Goal: Information Seeking & Learning: Compare options

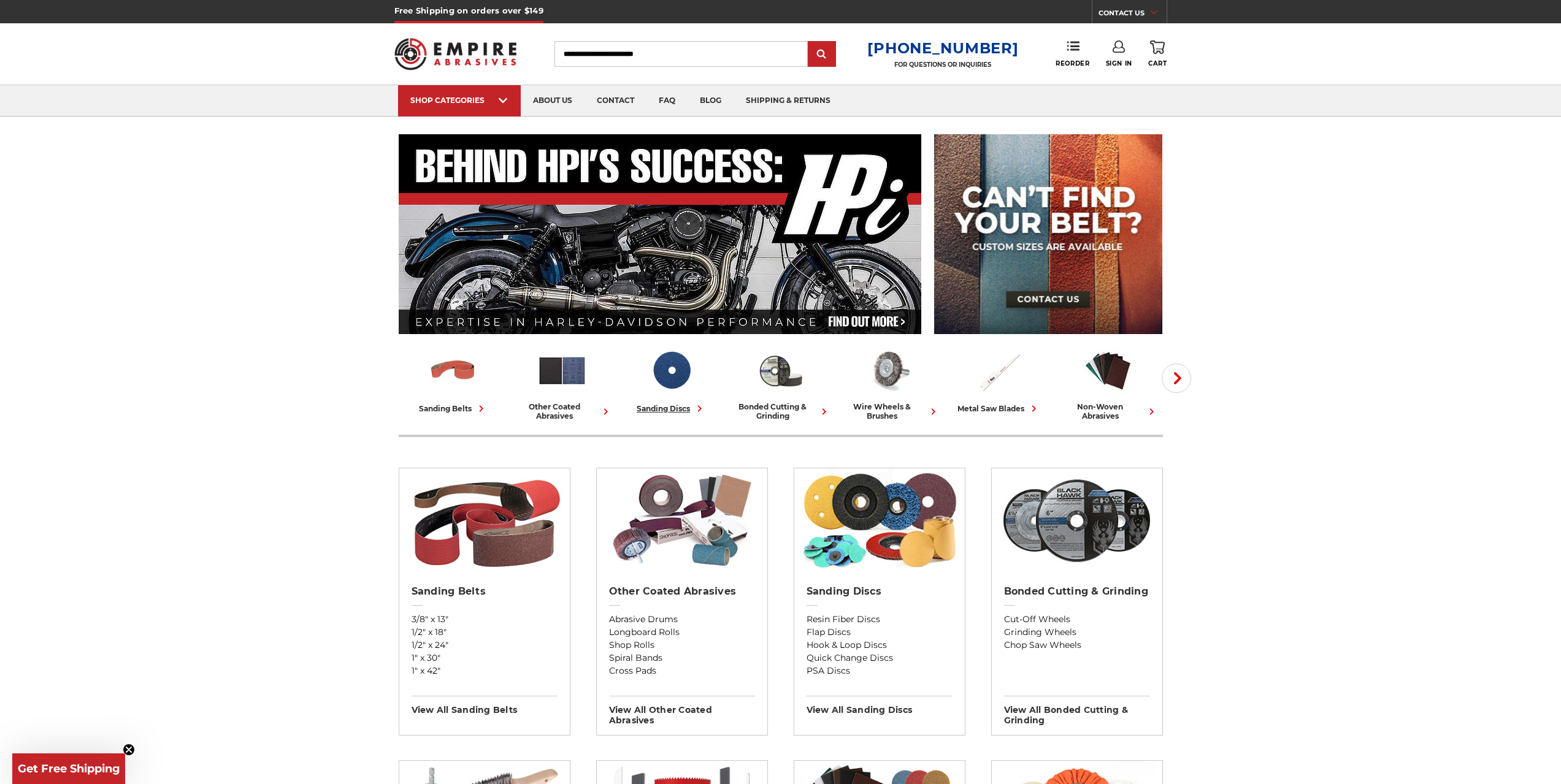
click at [653, 407] on div "sanding discs" at bounding box center [671, 409] width 69 height 13
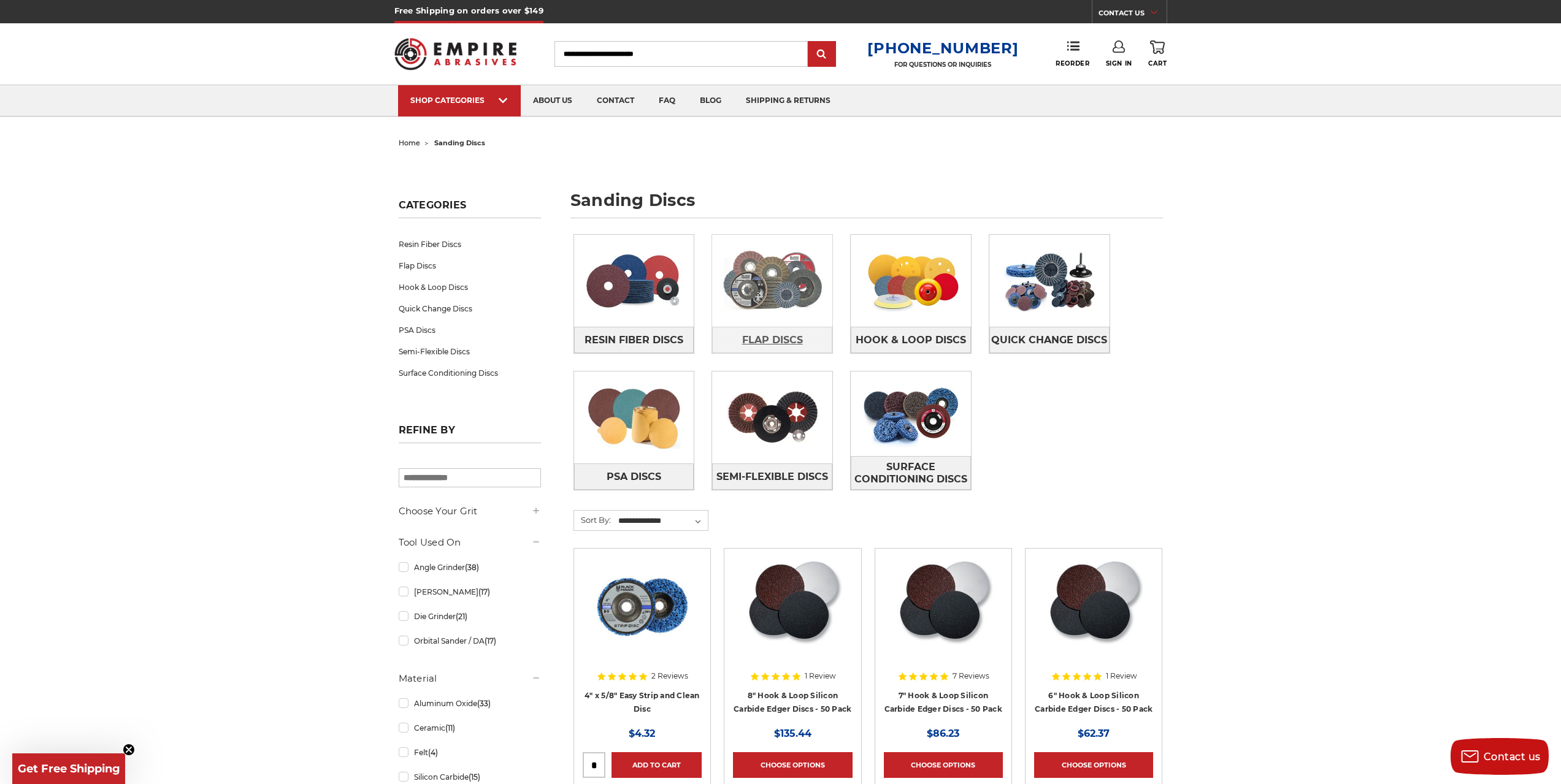
click at [771, 337] on span "Flap Discs" at bounding box center [772, 341] width 61 height 21
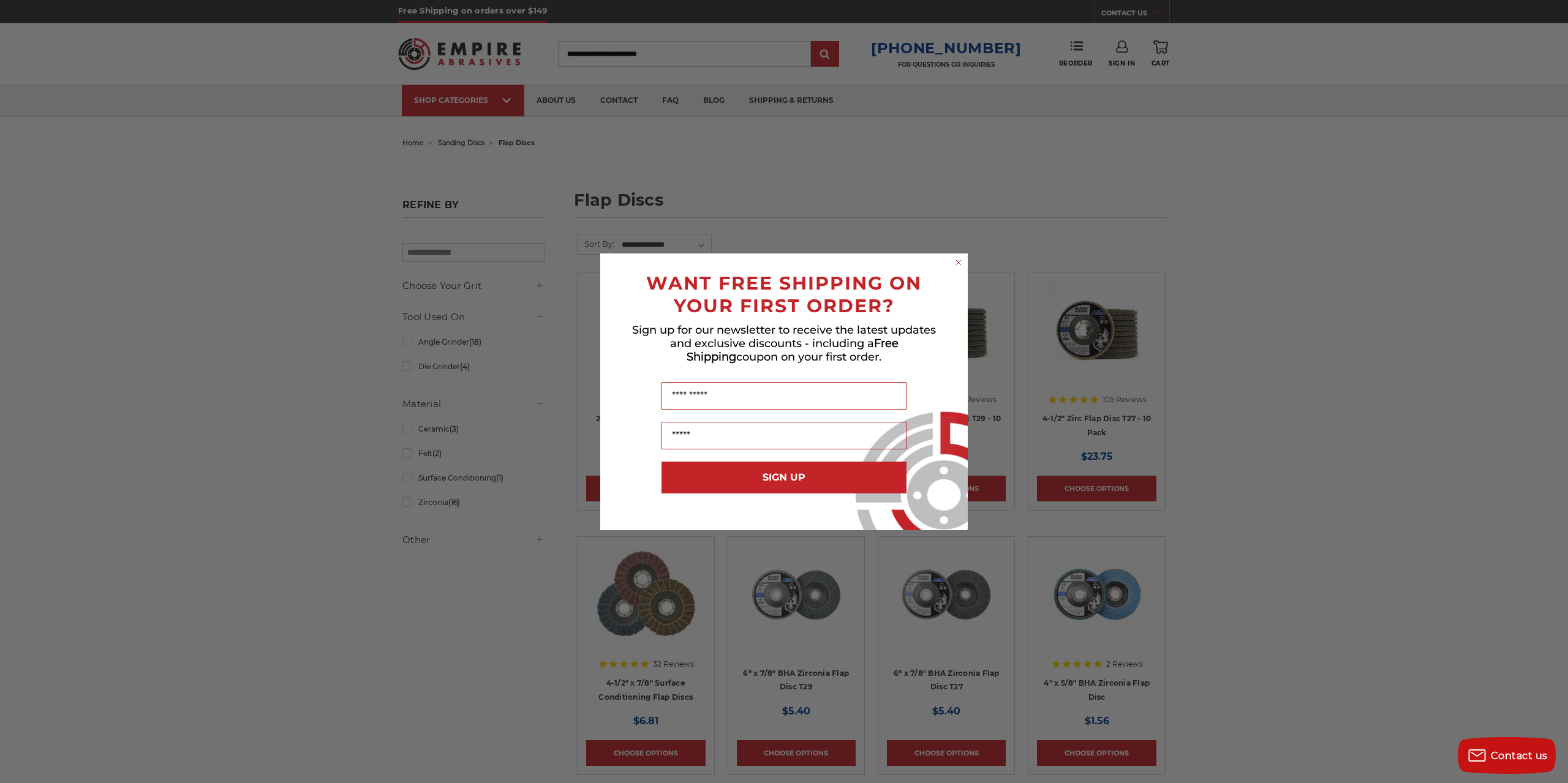
click at [959, 266] on circle "Close dialog" at bounding box center [959, 262] width 11 height 11
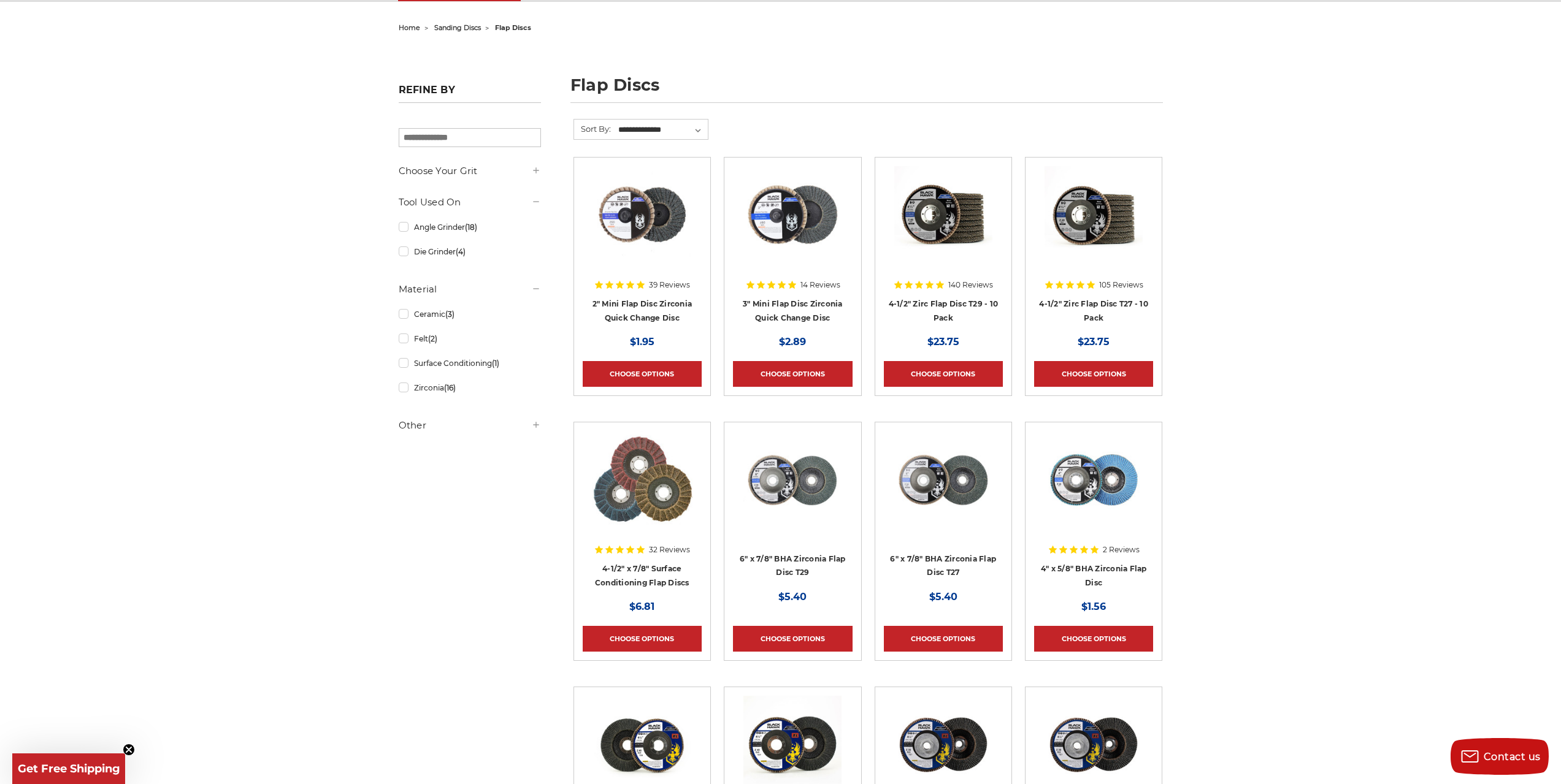
scroll to position [123, 0]
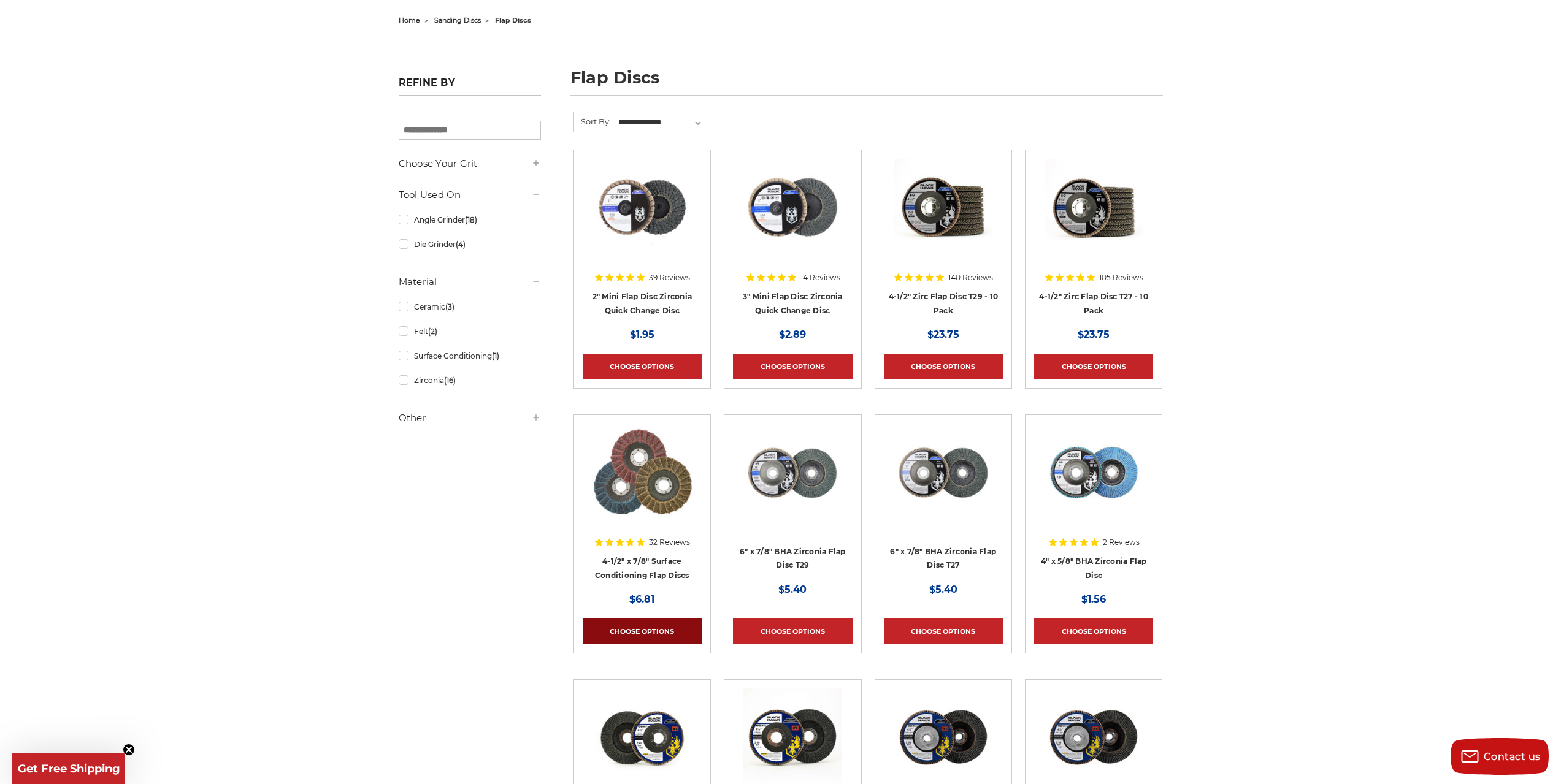
click at [665, 631] on link "Choose Options" at bounding box center [642, 631] width 119 height 26
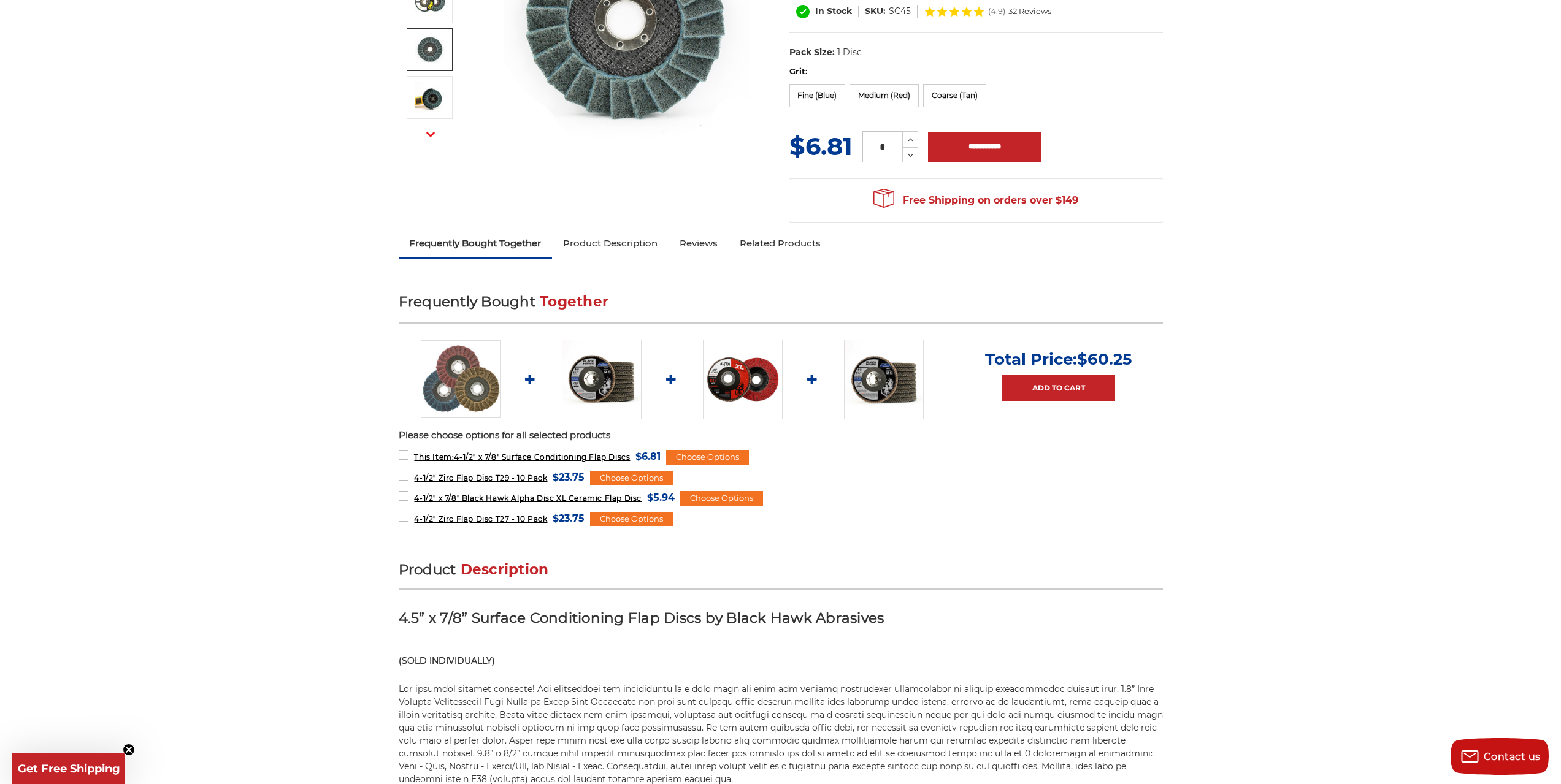
scroll to position [245, 0]
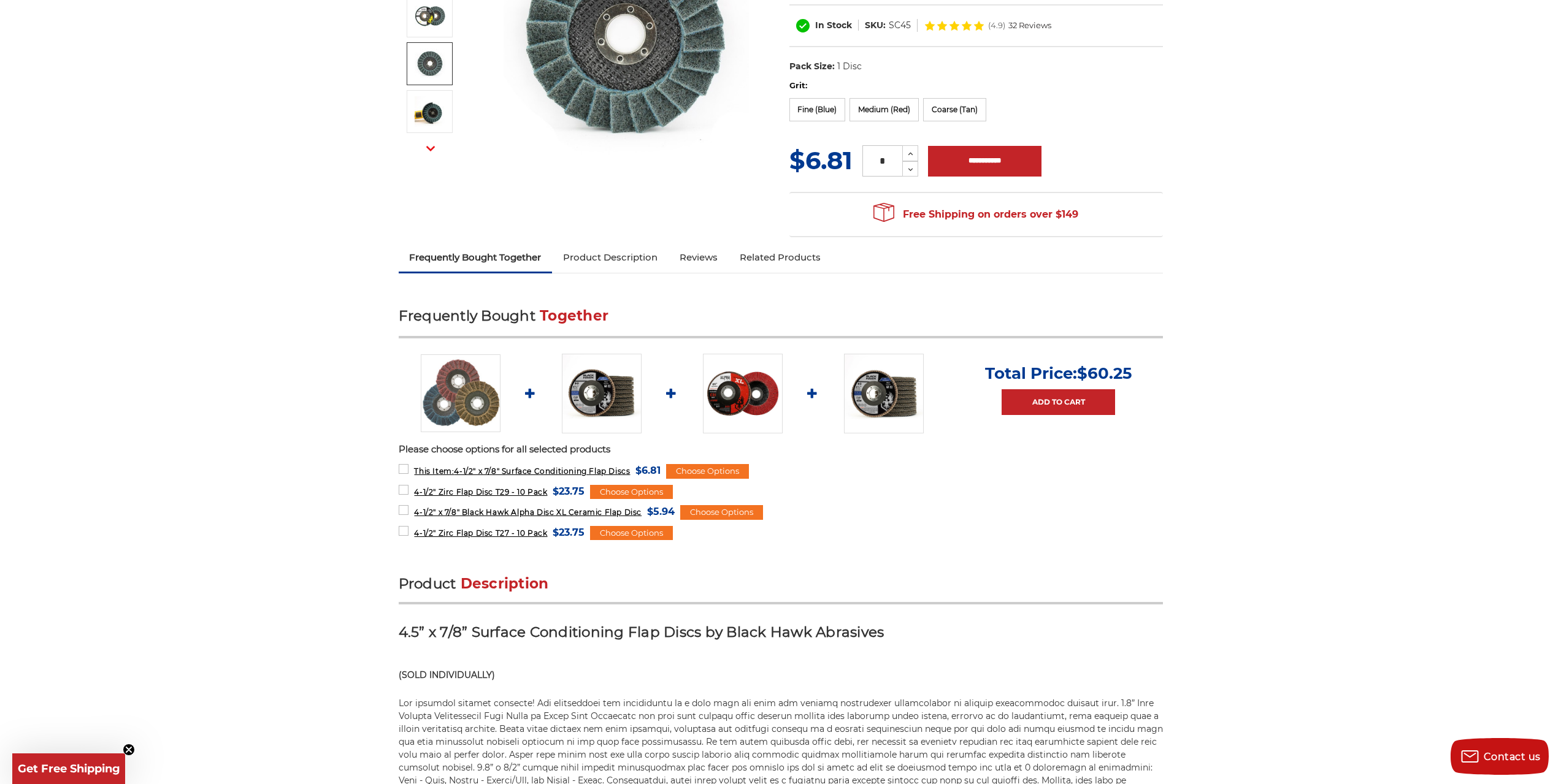
click at [730, 407] on img at bounding box center [742, 393] width 80 height 80
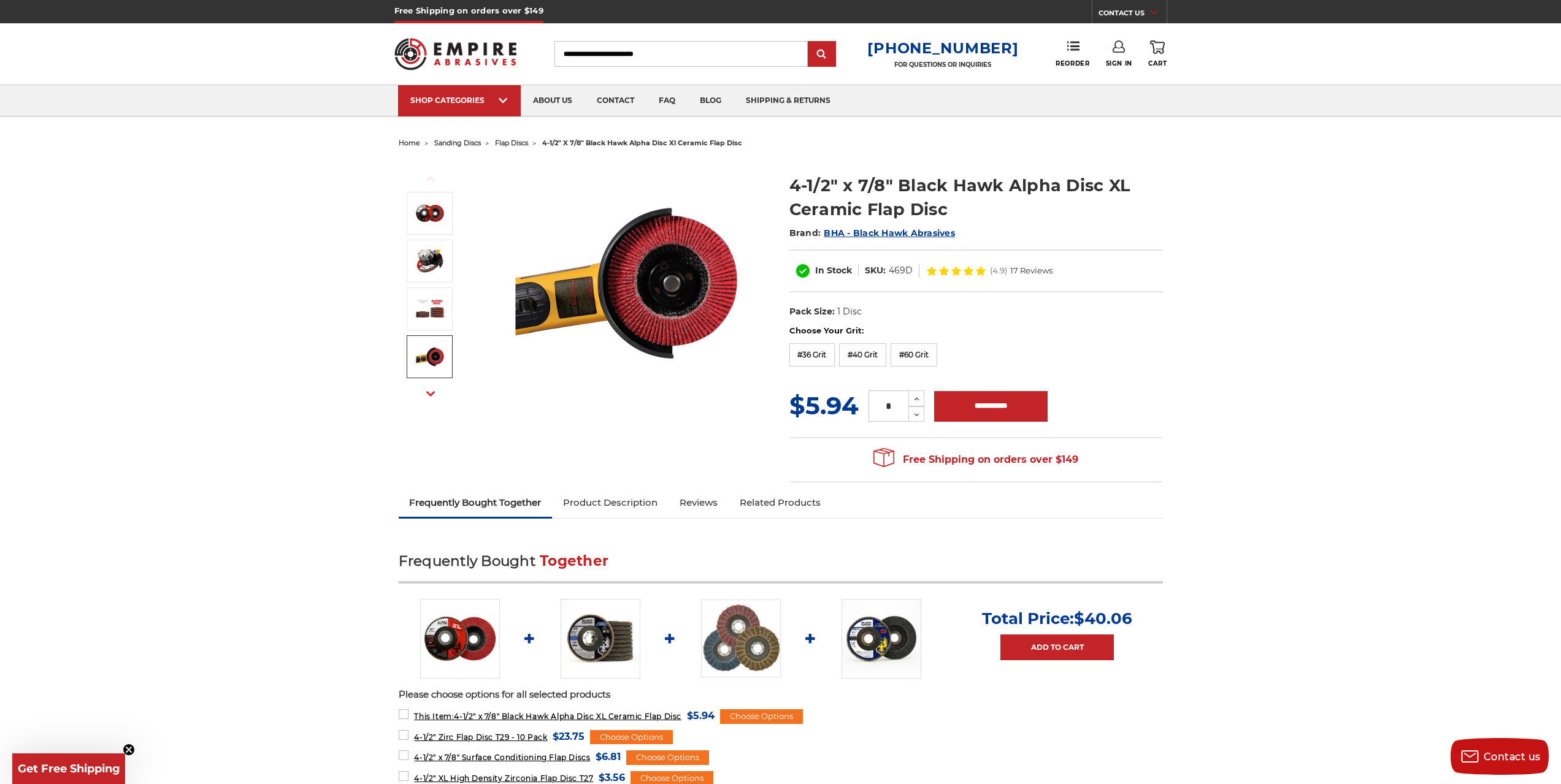
click at [595, 625] on img at bounding box center [600, 639] width 80 height 80
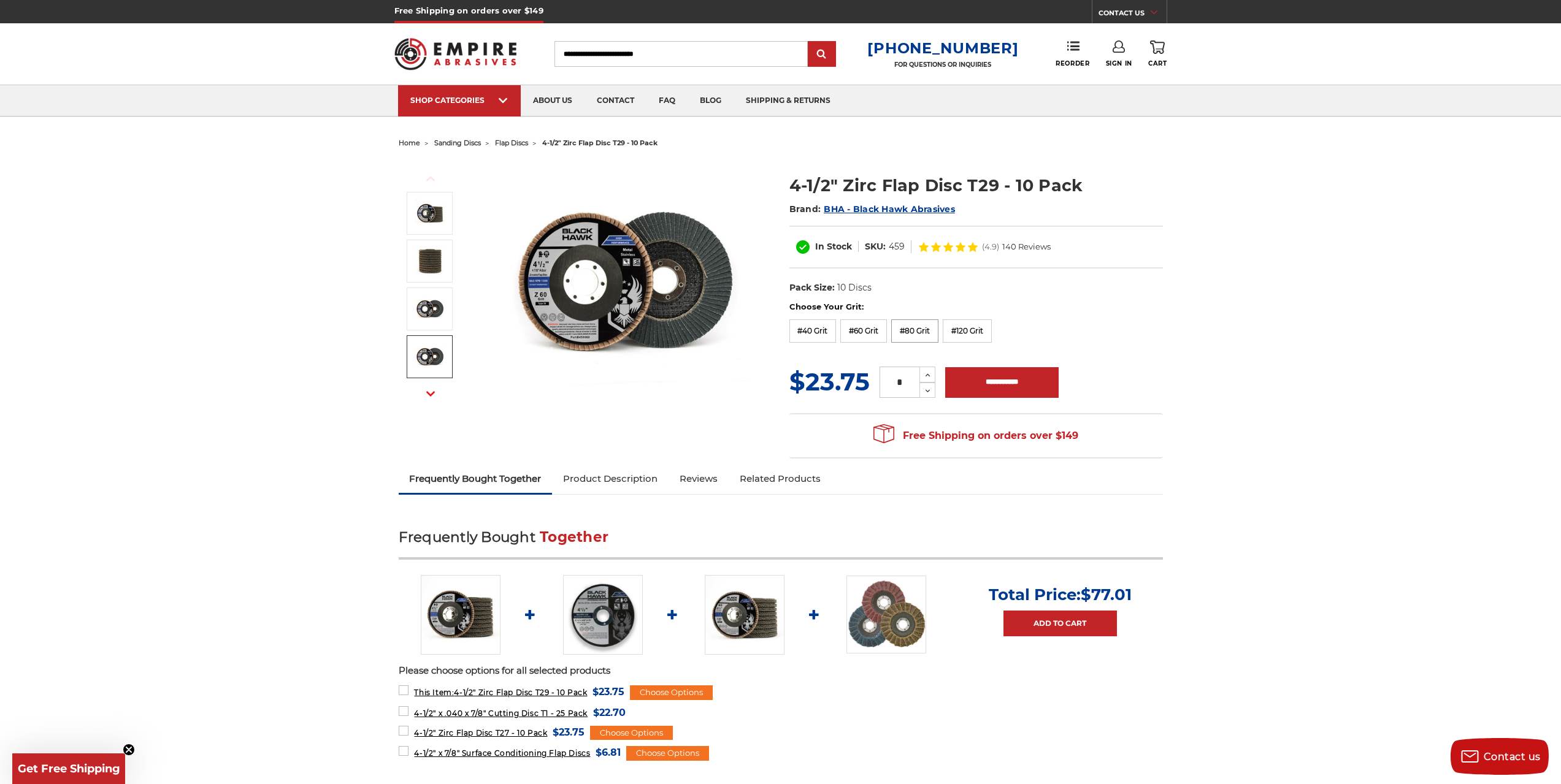
click at [908, 332] on label "#80 Grit" at bounding box center [915, 331] width 47 height 23
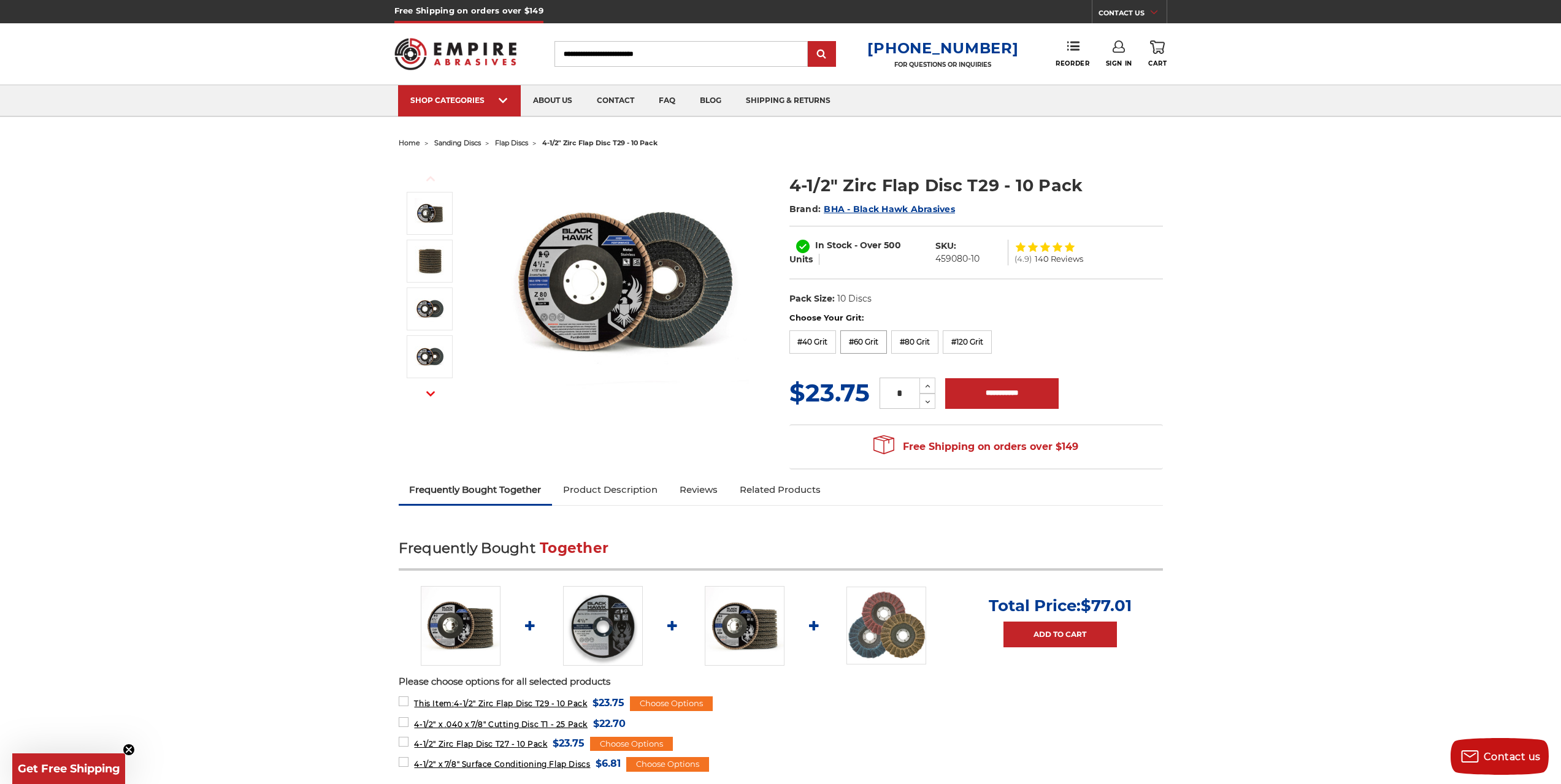
click at [868, 341] on label "#60 Grit" at bounding box center [864, 342] width 47 height 23
click at [907, 343] on label "#80 Grit" at bounding box center [915, 342] width 47 height 23
click at [974, 343] on label "#120 Grit" at bounding box center [967, 342] width 49 height 23
click at [931, 339] on label "#80 Grit" at bounding box center [915, 342] width 47 height 23
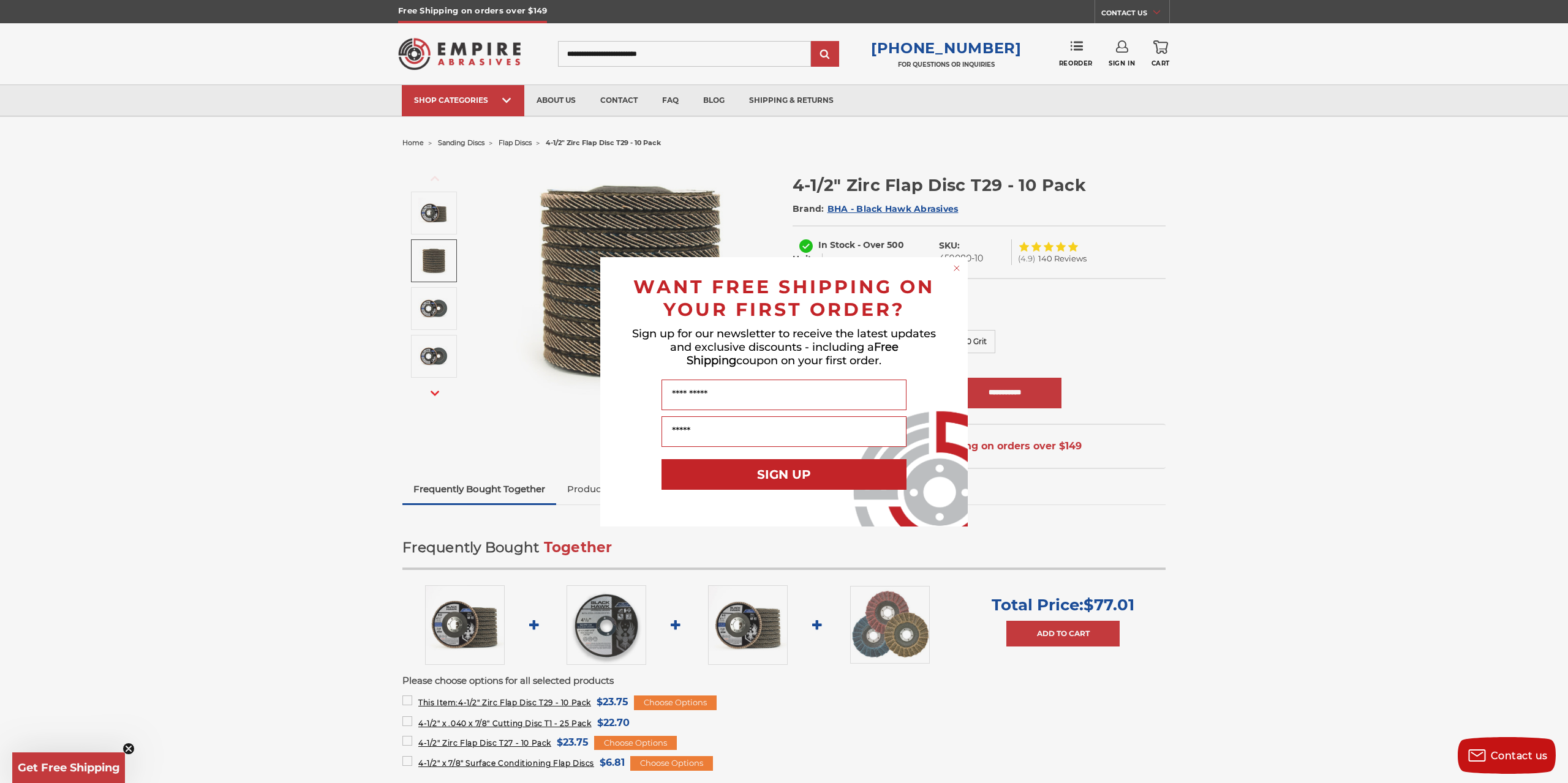
click at [959, 266] on circle "Close dialog" at bounding box center [957, 268] width 11 height 11
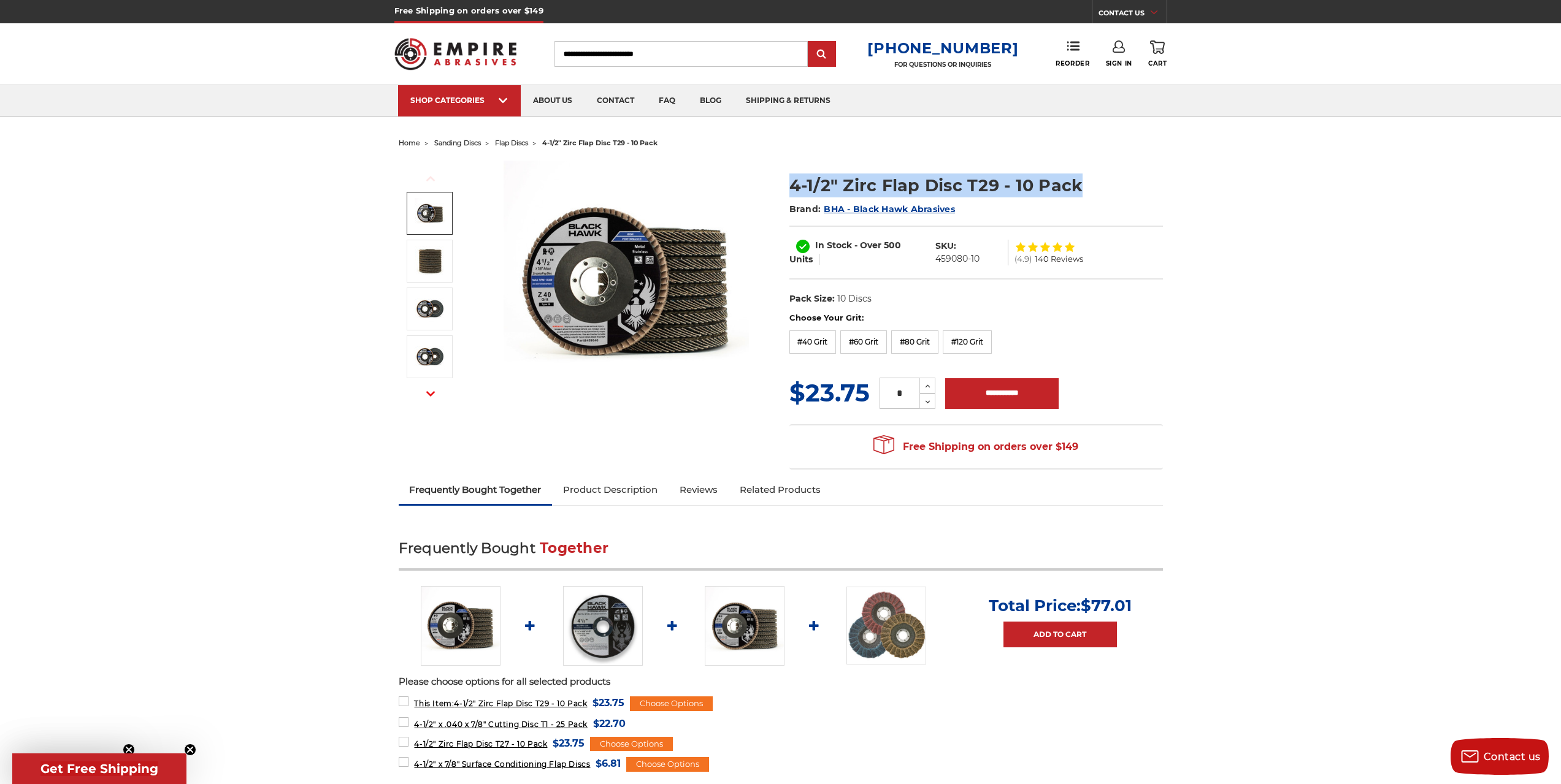
drag, startPoint x: 787, startPoint y: 184, endPoint x: 1085, endPoint y: 184, distance: 298.0
click at [1085, 184] on section "4-1/2" Zirc Flap Disc T29 - 10 Pack Brand: BHA - Black Hawk Abrasives In Stock …" at bounding box center [976, 237] width 391 height 152
copy h1 "4-1/2" Zirc Flap Disc T29 - 10 Pack"
click at [623, 421] on div "Previous Next Brand:" at bounding box center [781, 314] width 782 height 325
drag, startPoint x: 938, startPoint y: 256, endPoint x: 982, endPoint y: 262, distance: 44.4
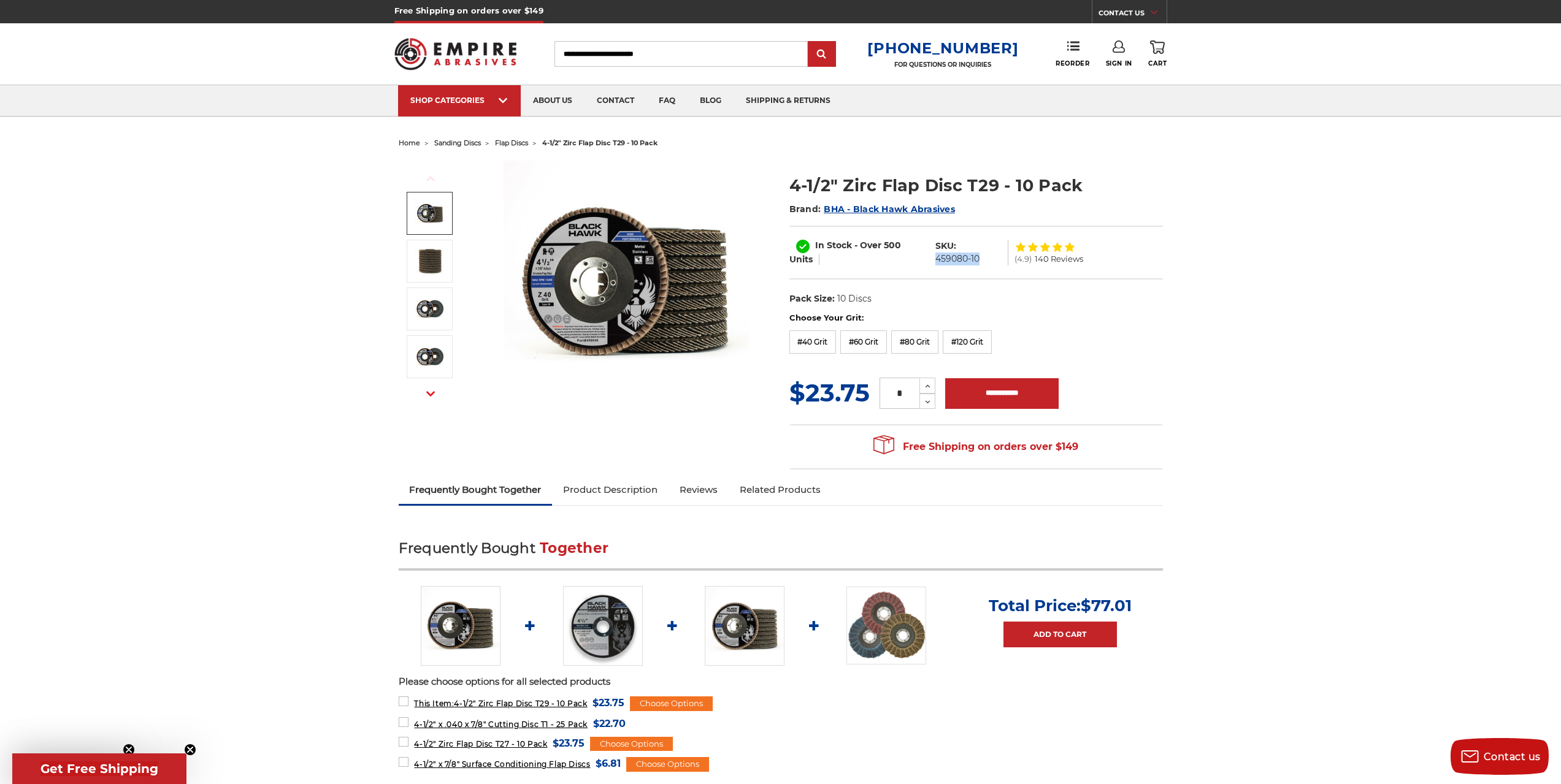
click at [982, 262] on dl "SKU: 459080-10" at bounding box center [969, 253] width 79 height 26
copy dd "459080-10"
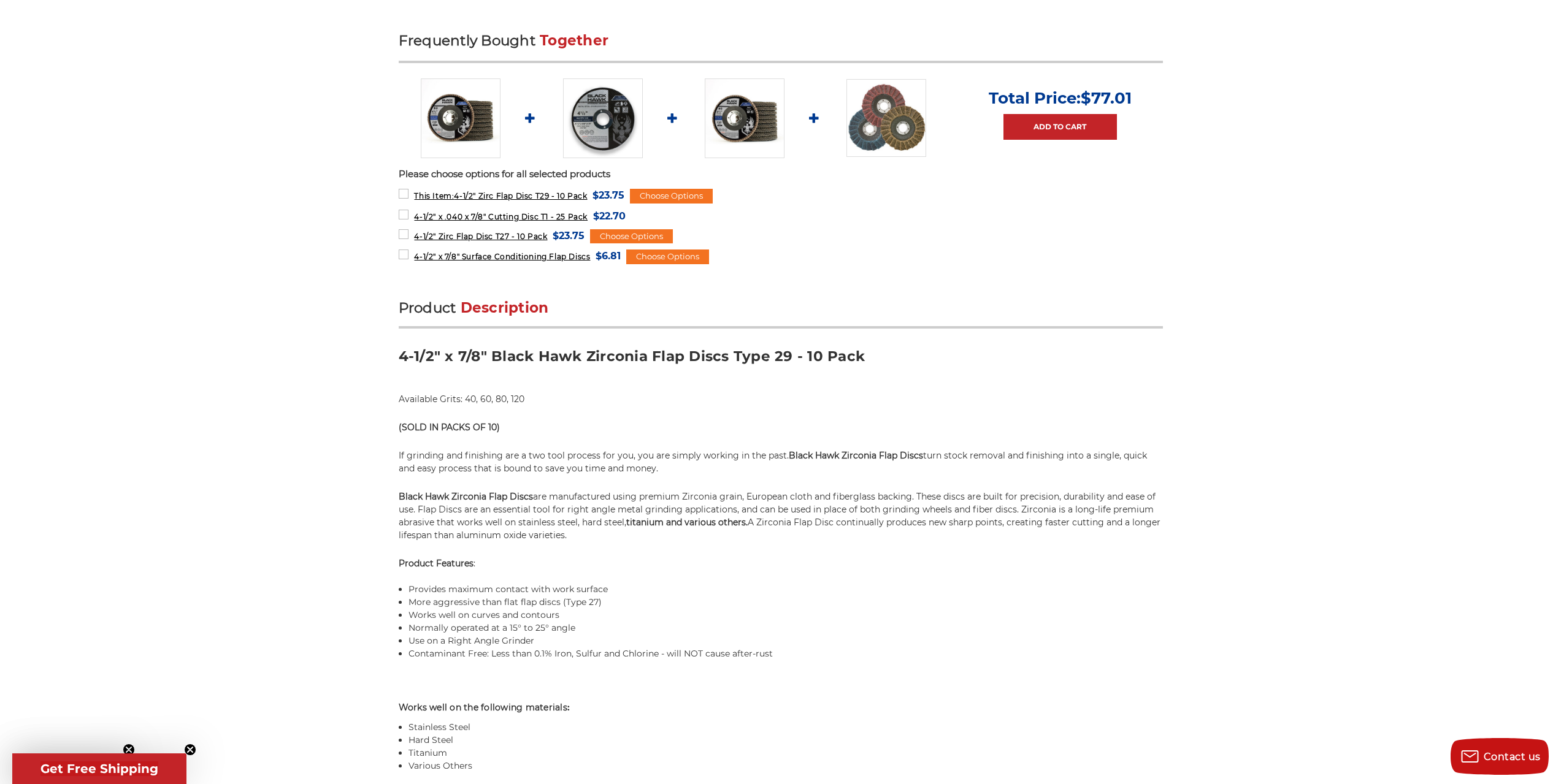
scroll to position [491, 0]
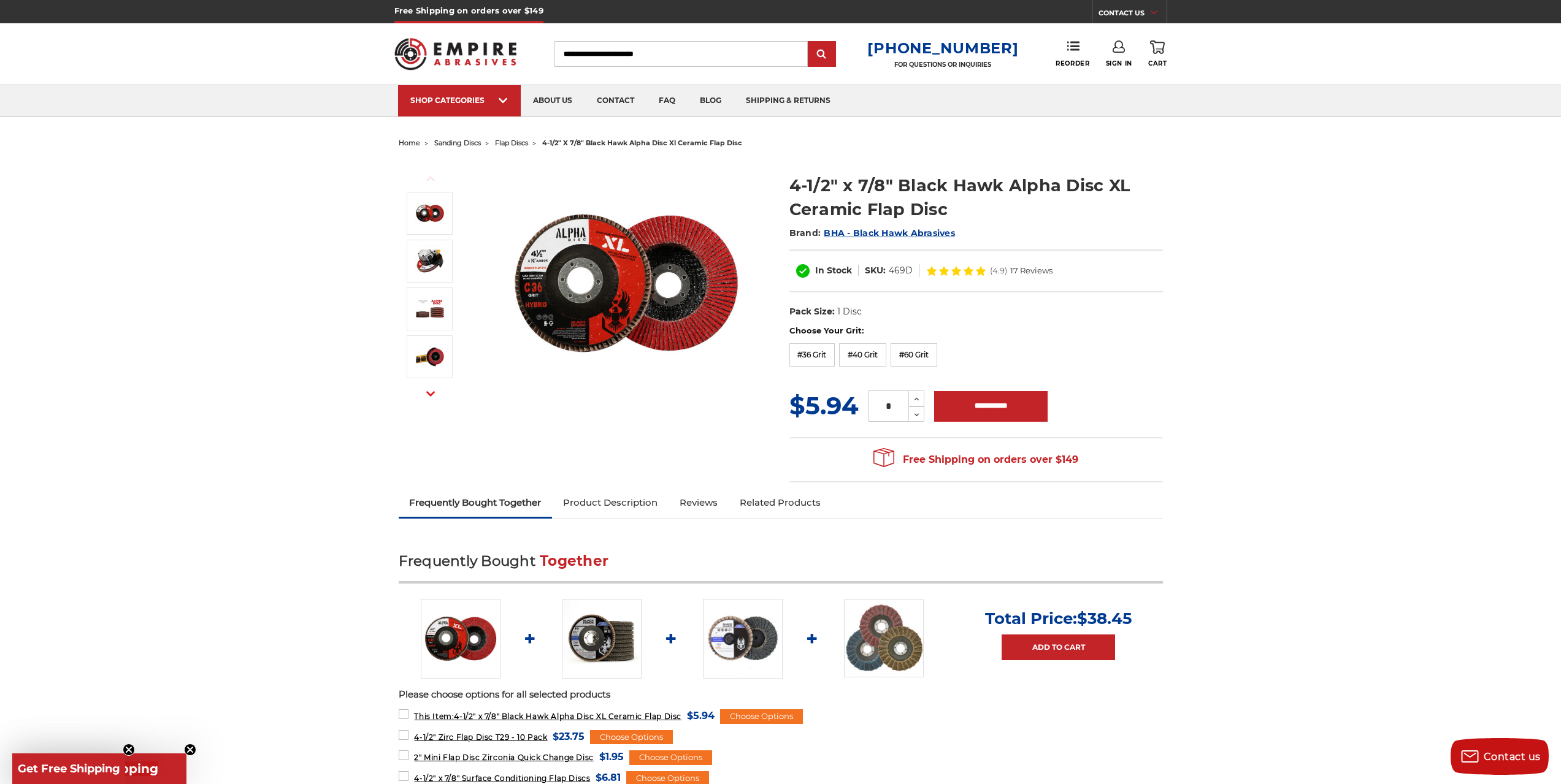
click at [518, 142] on span "flap discs" at bounding box center [511, 143] width 33 height 9
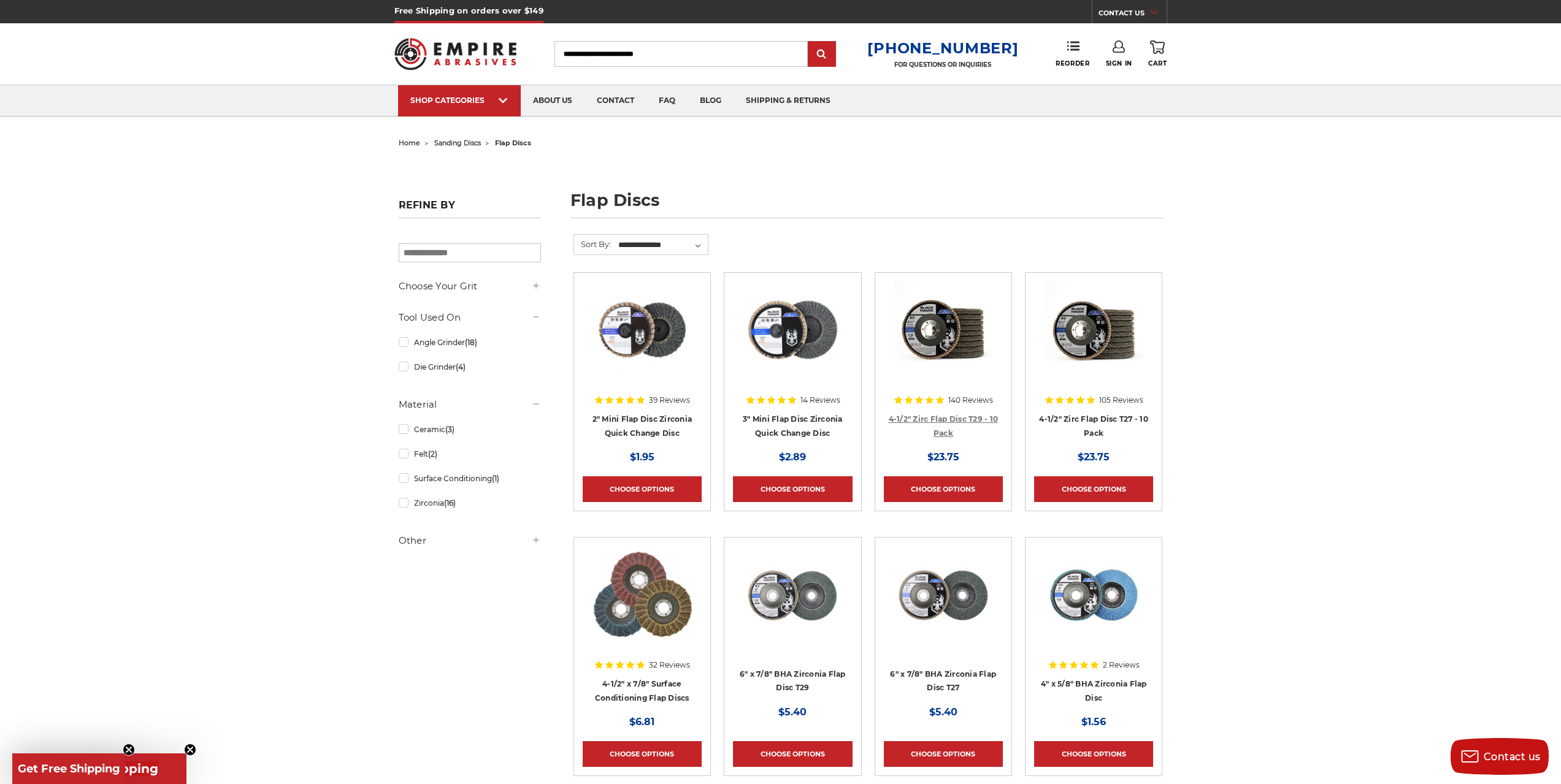
click at [960, 417] on link "4-1/2" Zirc Flap Disc T29 - 10 Pack" at bounding box center [944, 426] width 110 height 23
click at [1110, 419] on link "4-1/2" Zirc Flap Disc T27 - 10 Pack" at bounding box center [1093, 426] width 109 height 23
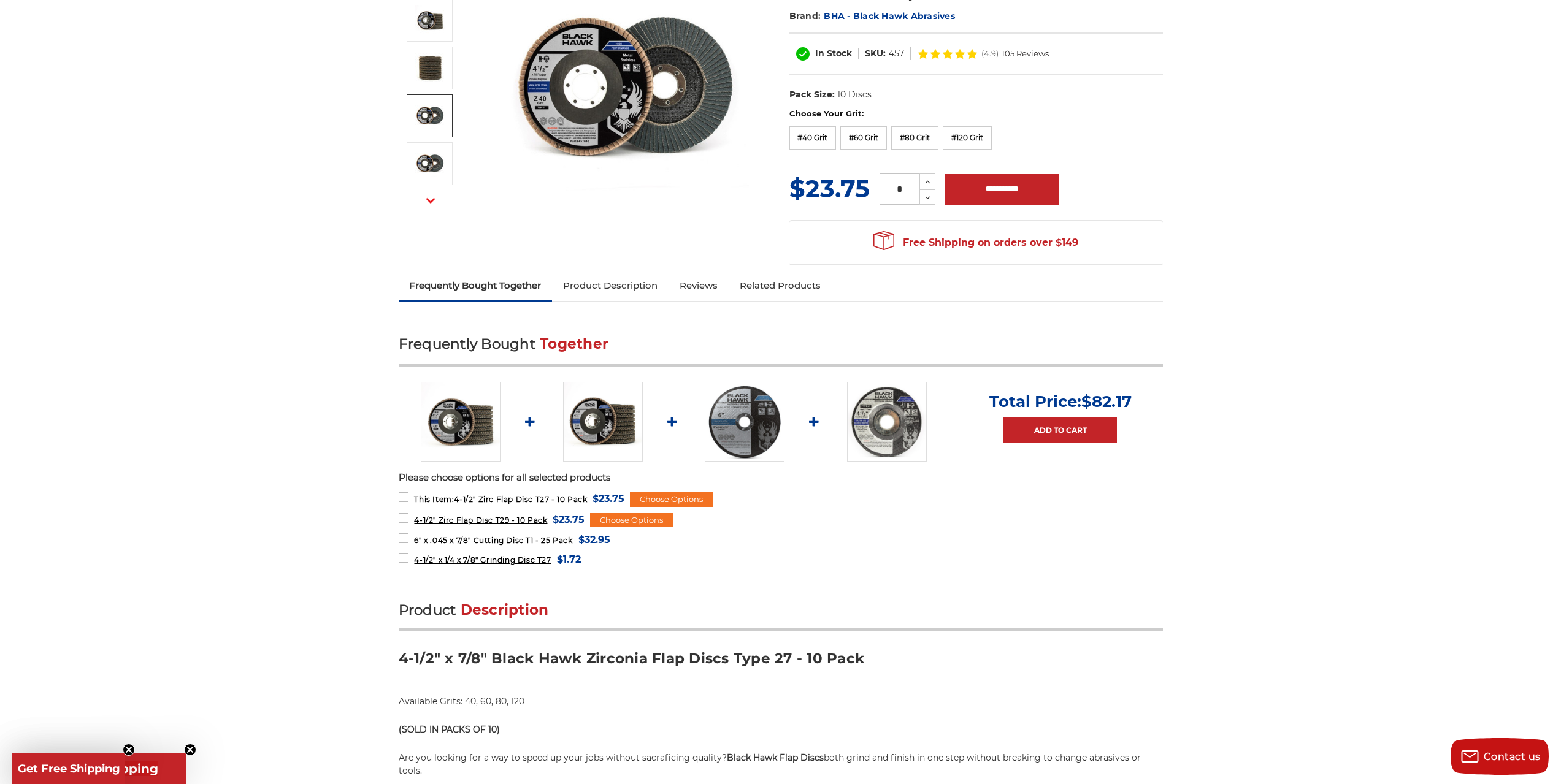
scroll to position [184, 0]
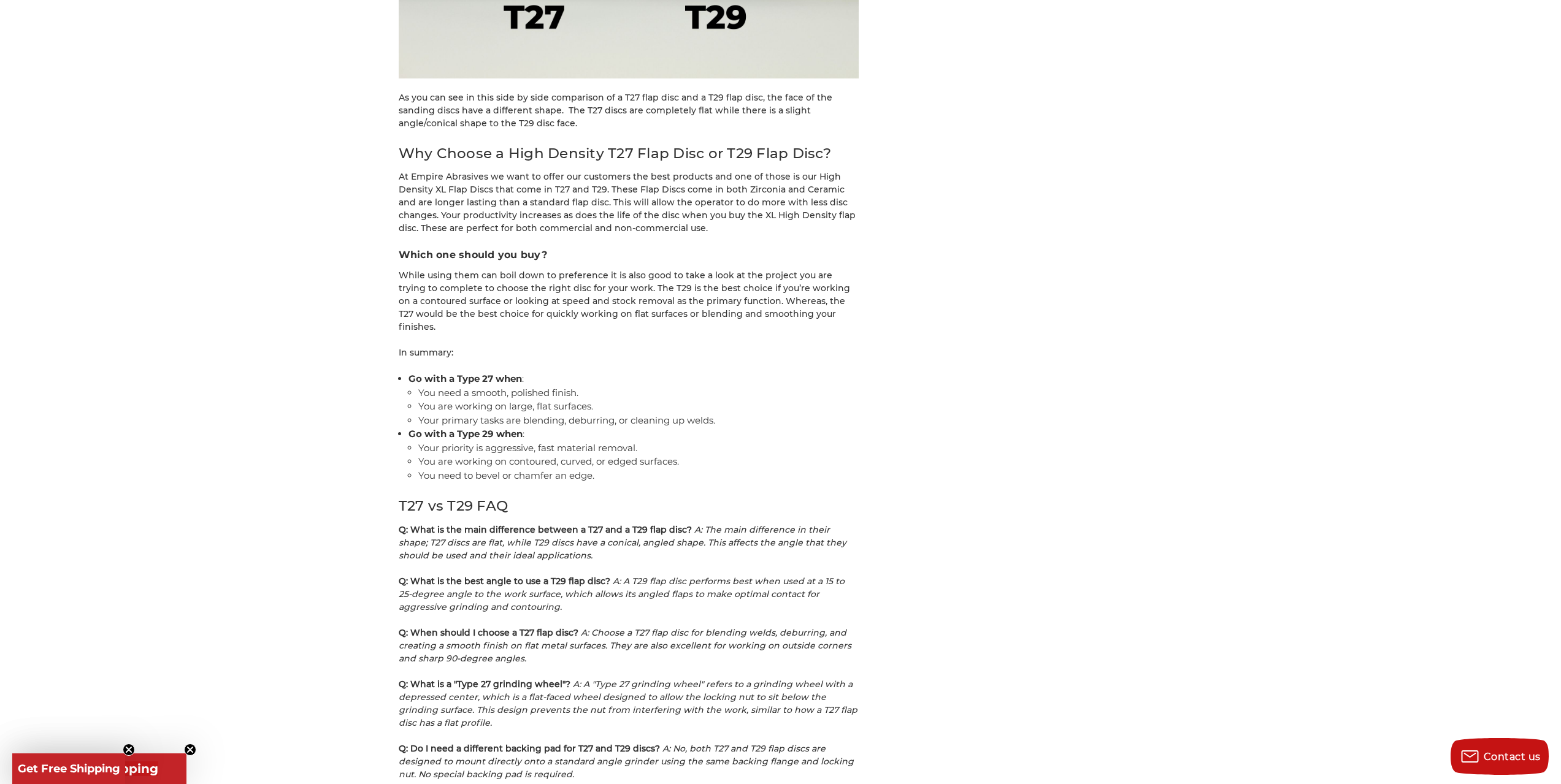
scroll to position [2698, 0]
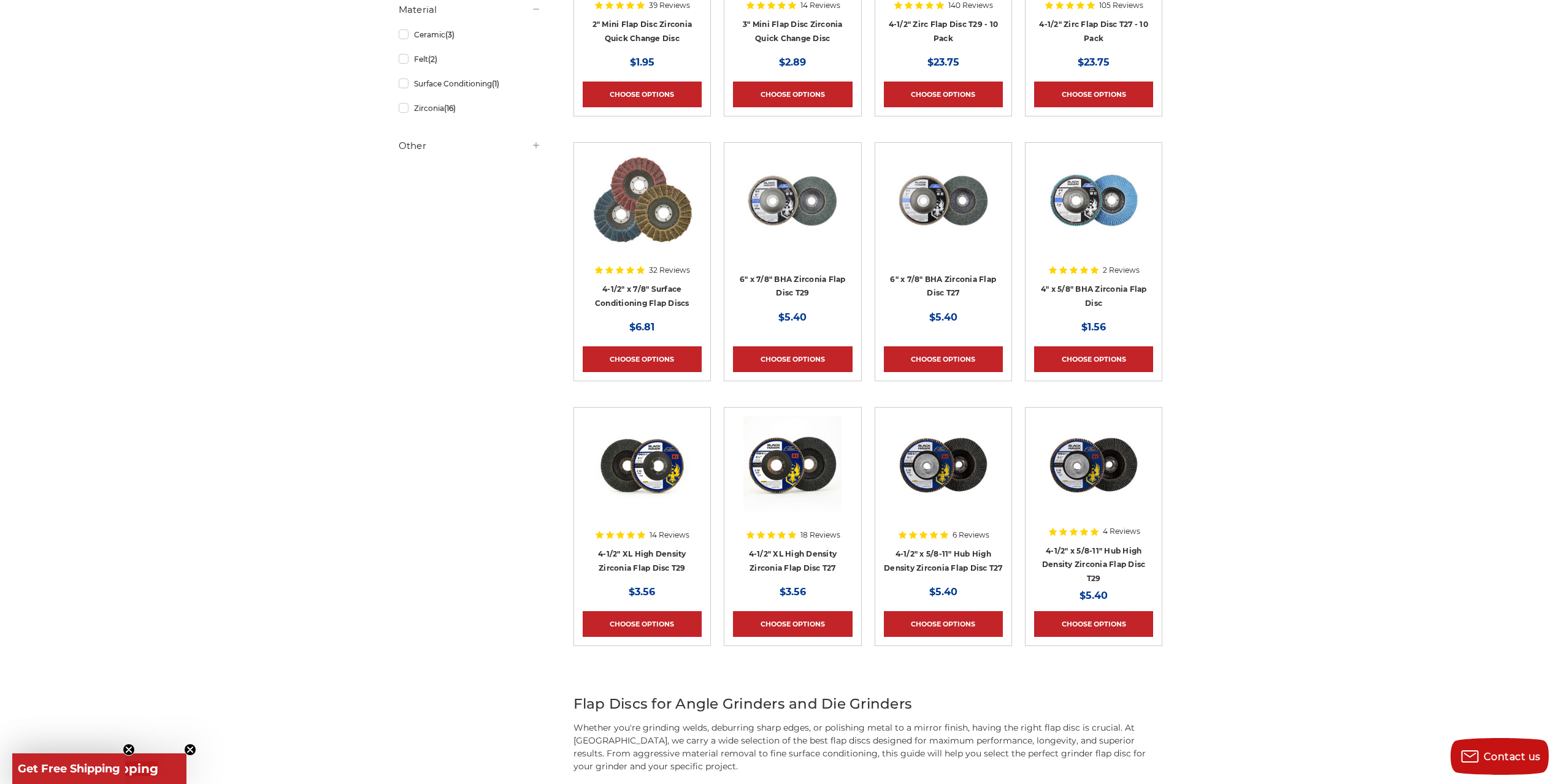
scroll to position [368, 0]
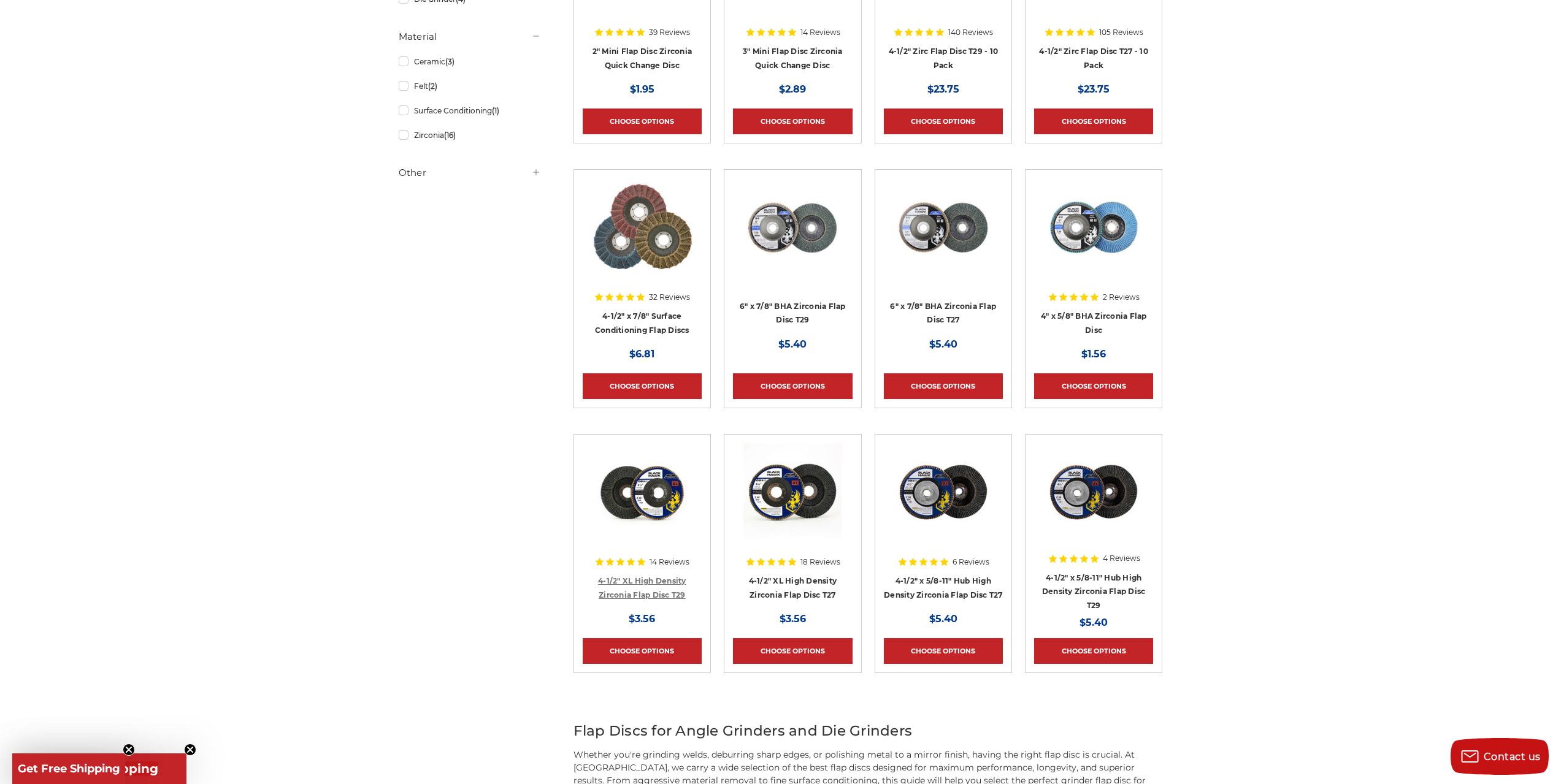
click at [668, 578] on link "4-1/2" XL High Density Zirconia Flap Disc T29" at bounding box center [642, 588] width 88 height 23
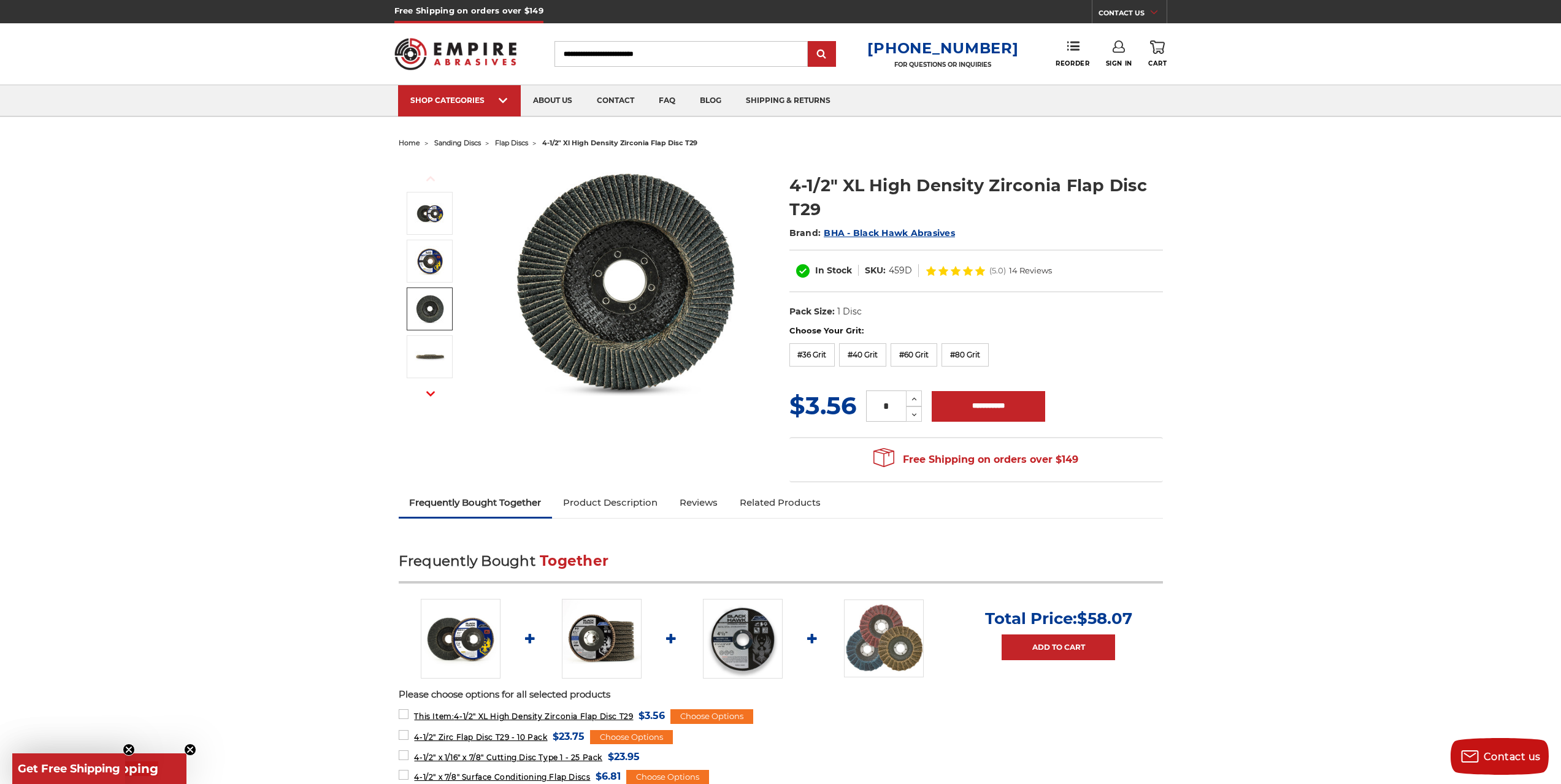
scroll to position [61, 0]
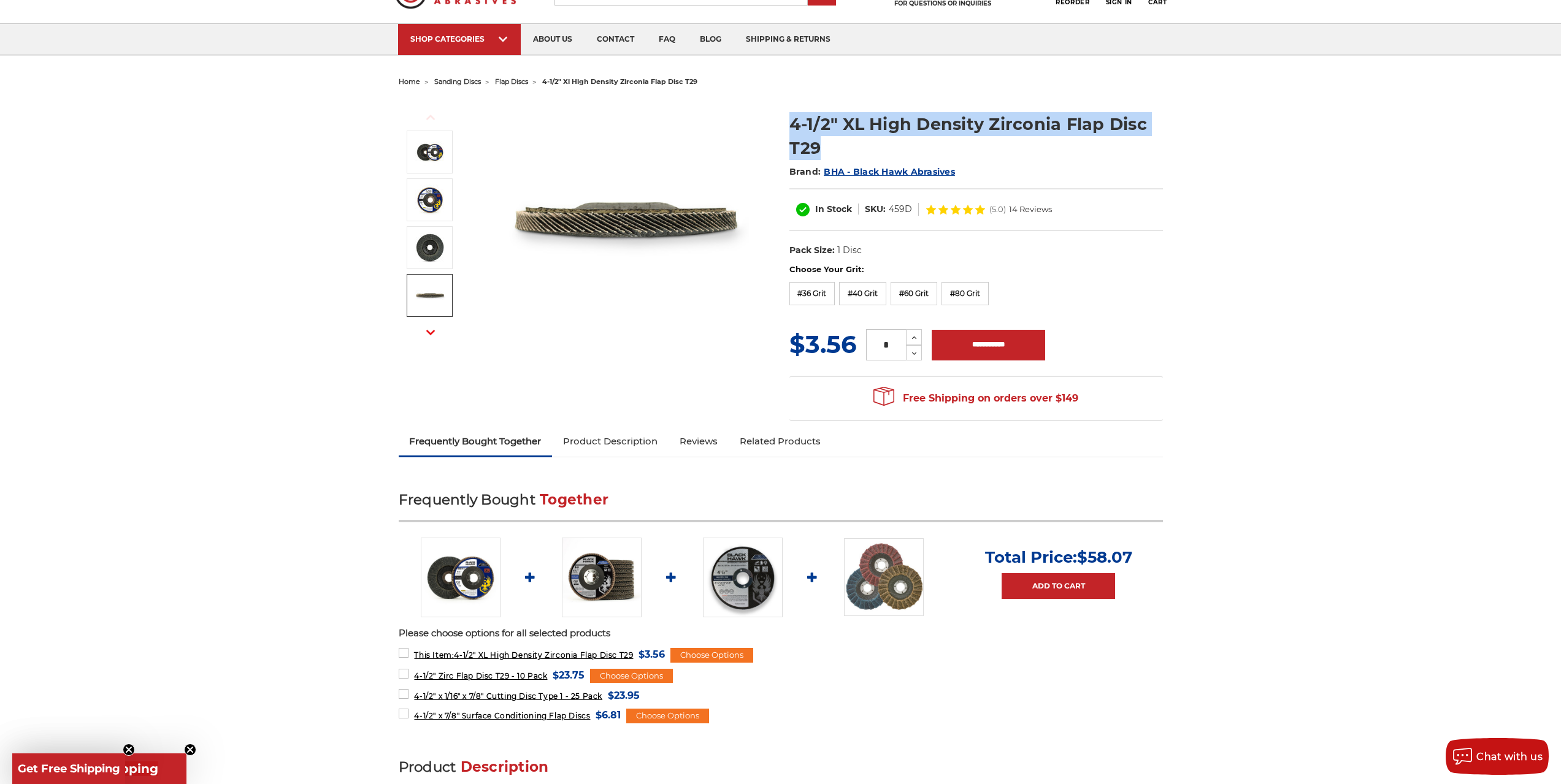
drag, startPoint x: 783, startPoint y: 121, endPoint x: 835, endPoint y: 139, distance: 55.0
click at [835, 139] on section "4-1/2" XL High Density Zirconia Flap Disc T29 Brand: BHA - Black Hawk Abrasives…" at bounding box center [976, 182] width 391 height 165
copy h1 "4-1/2" XL High Density Zirconia Flap Disc T29"
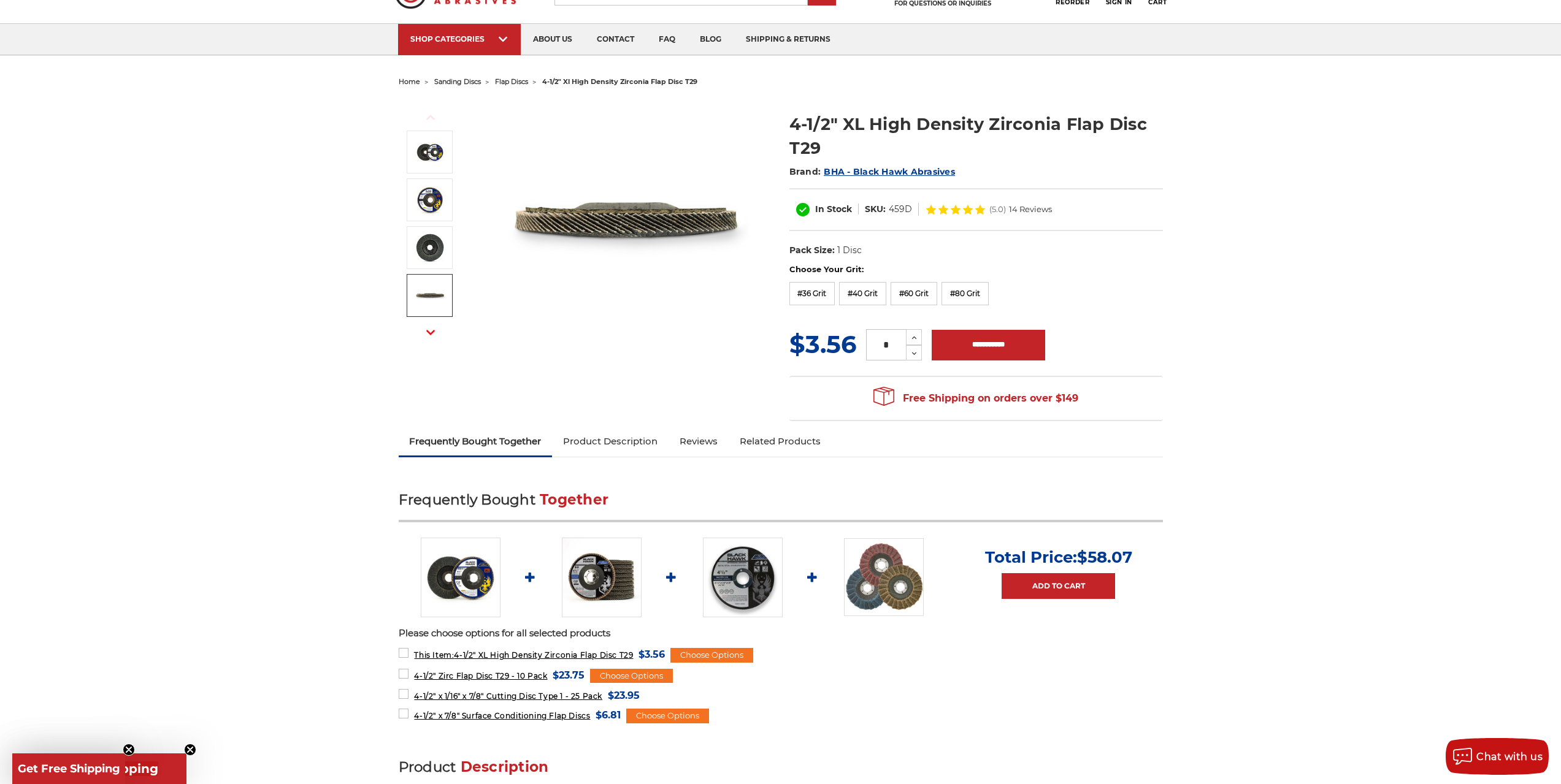
click at [892, 251] on dl "UPC: Pack Size: 1 Disc Size: 4-1/2" Tool: Angle Grinder Material: Zirconia stoc…" at bounding box center [976, 251] width 374 height 26
drag, startPoint x: 888, startPoint y: 206, endPoint x: 908, endPoint y: 208, distance: 20.1
click at [908, 208] on dd "459D" at bounding box center [900, 209] width 23 height 13
copy dd "459D"
click at [1127, 300] on div "Choose Your Grit: #36 Grit #40 Grit #60 Grit #80 Grit #120 Grit" at bounding box center [976, 287] width 374 height 46
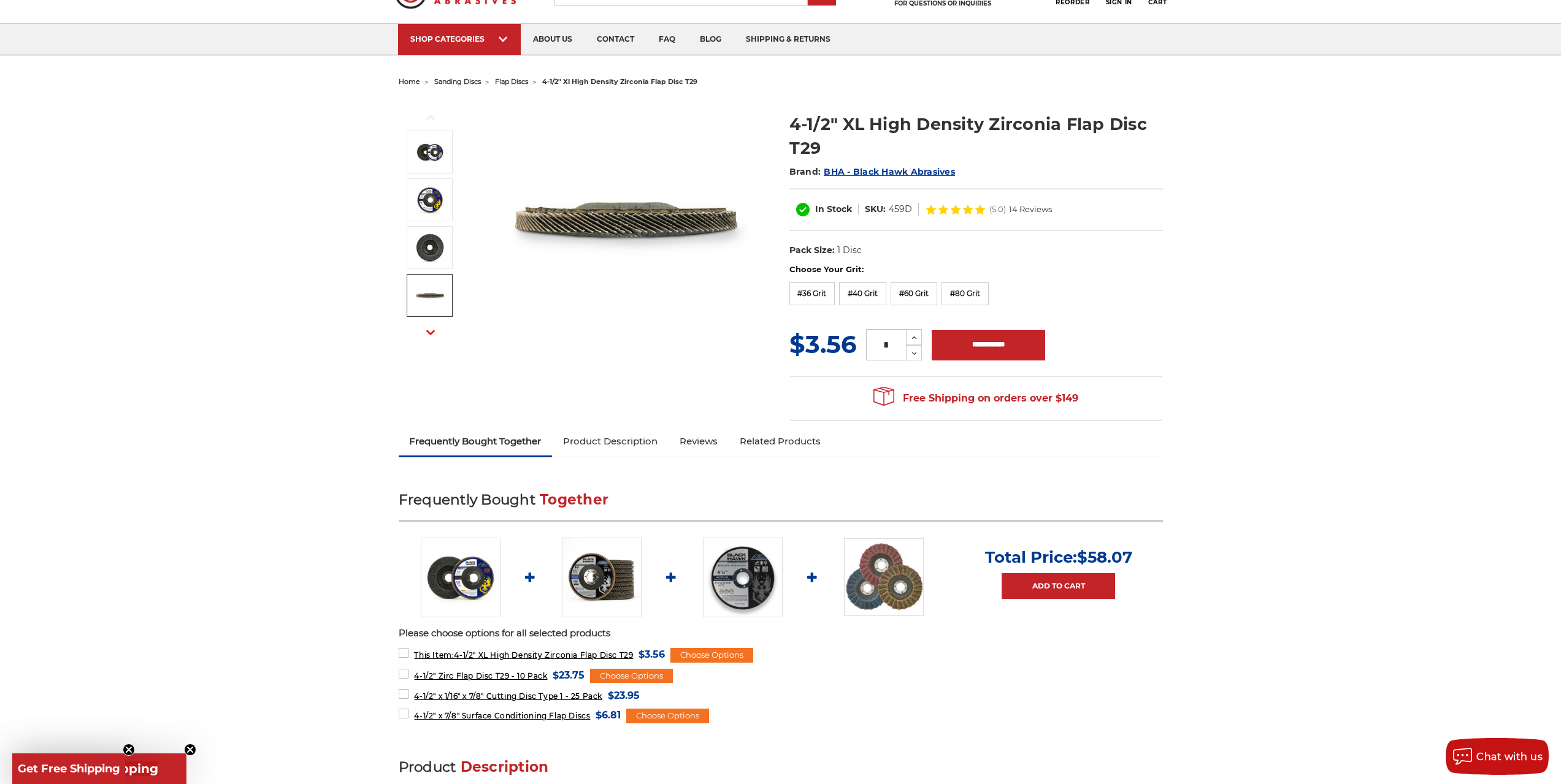
click at [514, 85] on span "flap discs" at bounding box center [511, 82] width 33 height 9
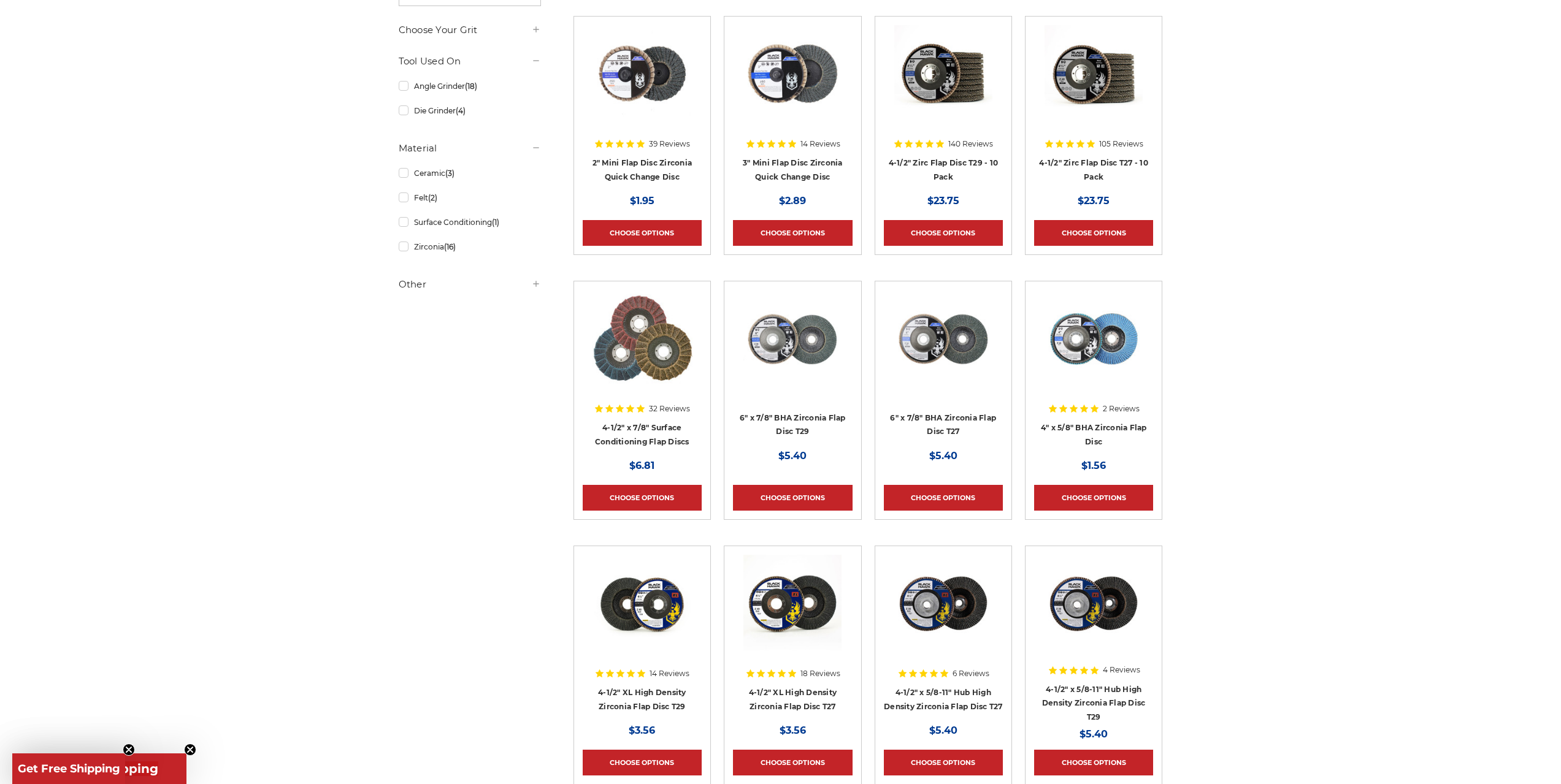
scroll to position [123, 0]
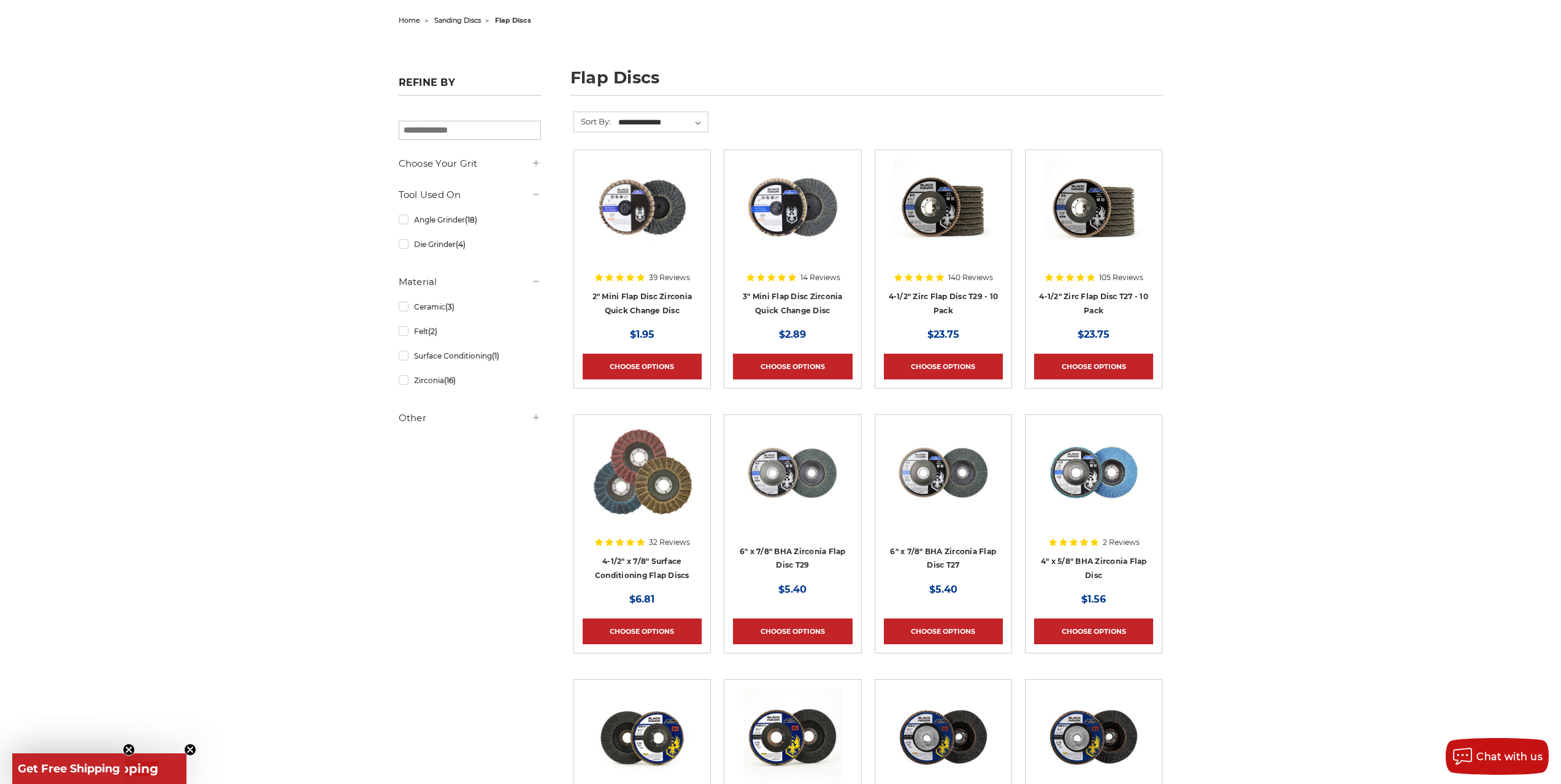
click at [660, 474] on img at bounding box center [642, 473] width 101 height 99
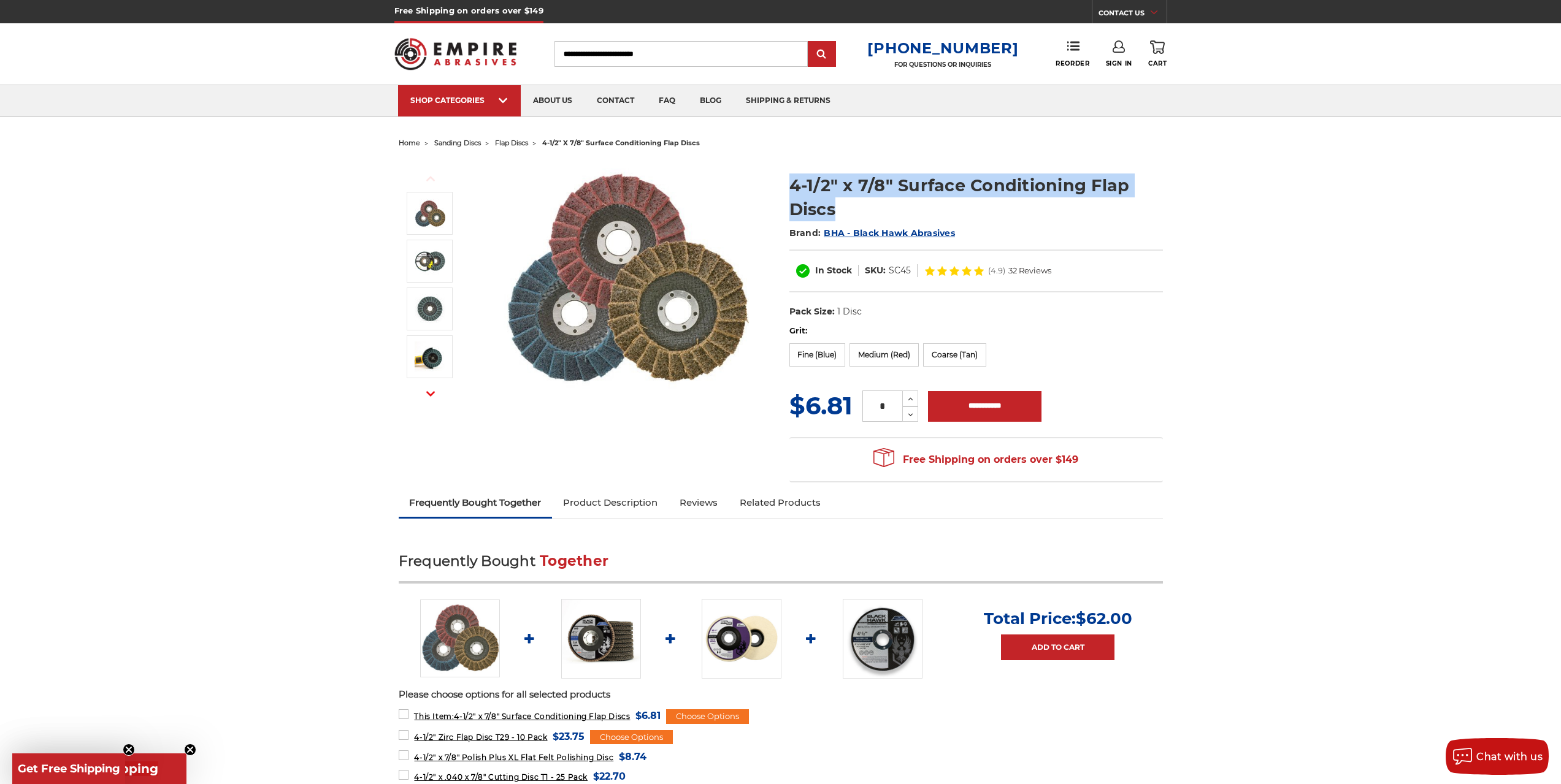
drag, startPoint x: 787, startPoint y: 171, endPoint x: 927, endPoint y: 200, distance: 143.0
click at [927, 200] on section "4-1/2" x 7/8" Surface Conditioning Flap Discs Brand: BHA - Black Hawk Abrasives…" at bounding box center [976, 243] width 391 height 165
copy h1 "4-1/2" x 7/8" Surface Conditioning Flap Discs"
click at [897, 268] on dd "SC45" at bounding box center [900, 270] width 22 height 13
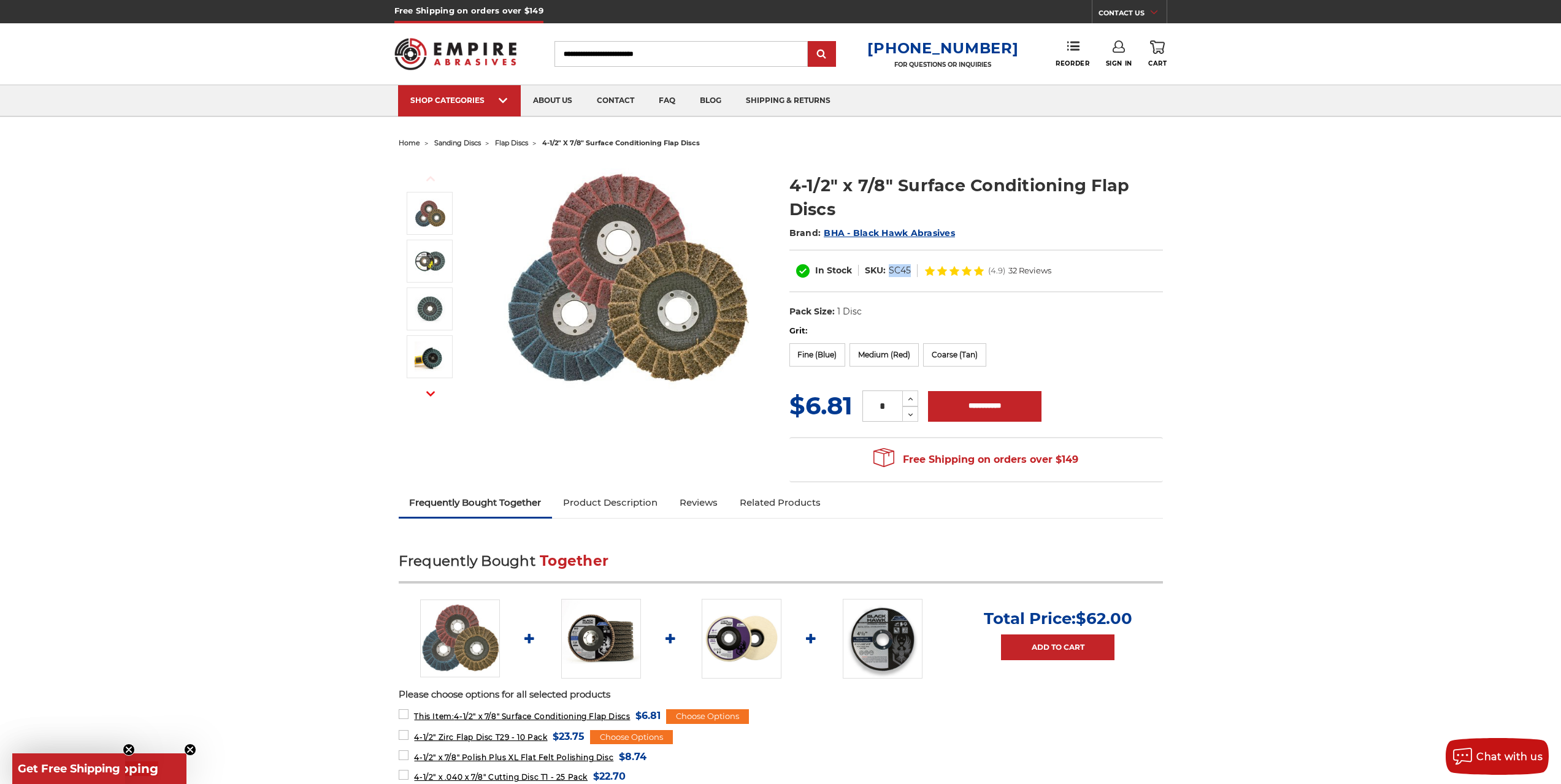
click at [897, 268] on dd "SC45" at bounding box center [900, 270] width 22 height 13
click at [880, 350] on label "Medium (Red)" at bounding box center [884, 354] width 69 height 23
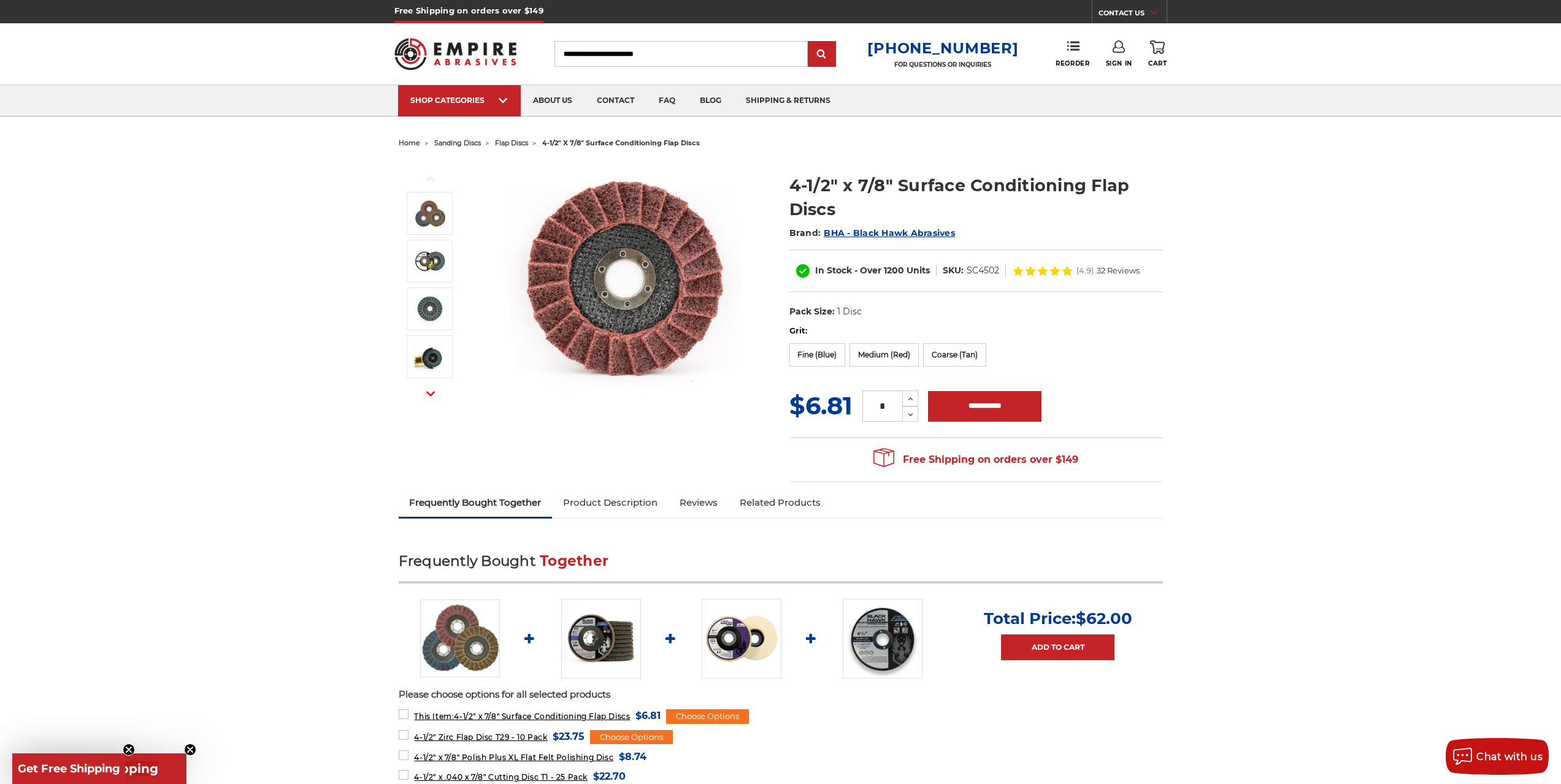
click at [1120, 368] on div "Grit: Fine (Blue) Medium (Red) Coarse (Tan)" at bounding box center [976, 348] width 374 height 46
click at [983, 271] on dd "SC4502" at bounding box center [983, 270] width 32 height 13
drag, startPoint x: 968, startPoint y: 270, endPoint x: 999, endPoint y: 270, distance: 31.0
click at [999, 270] on dl "SKU: SC4502" at bounding box center [971, 270] width 69 height 13
copy dd "SC4502"
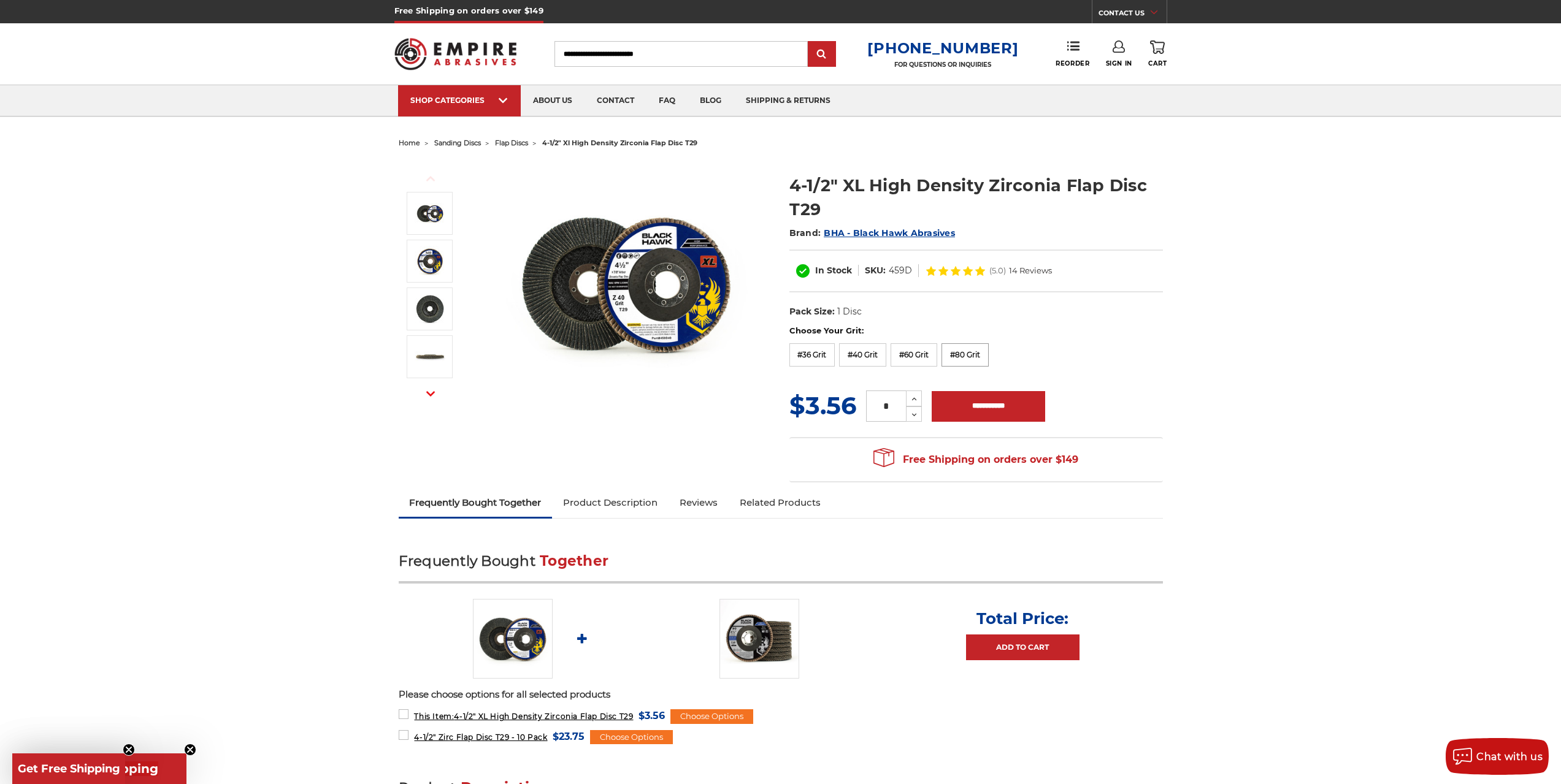
click at [971, 359] on label "#80 Grit" at bounding box center [965, 354] width 47 height 23
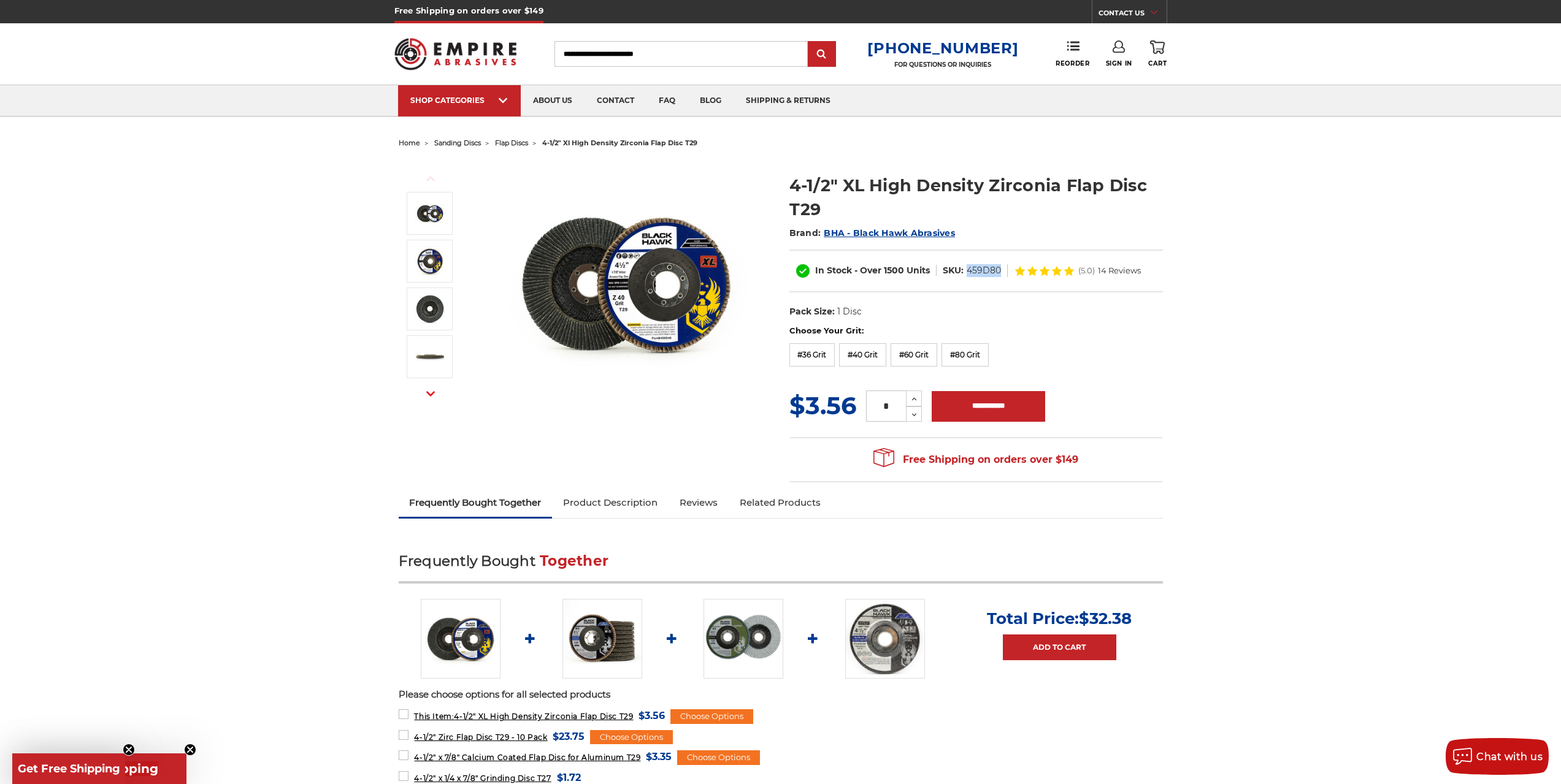
drag, startPoint x: 965, startPoint y: 270, endPoint x: 1001, endPoint y: 274, distance: 36.2
click at [1001, 274] on dl "SKU: 459D80" at bounding box center [972, 270] width 71 height 13
copy dd "459D80"
